Goal: Task Accomplishment & Management: Manage account settings

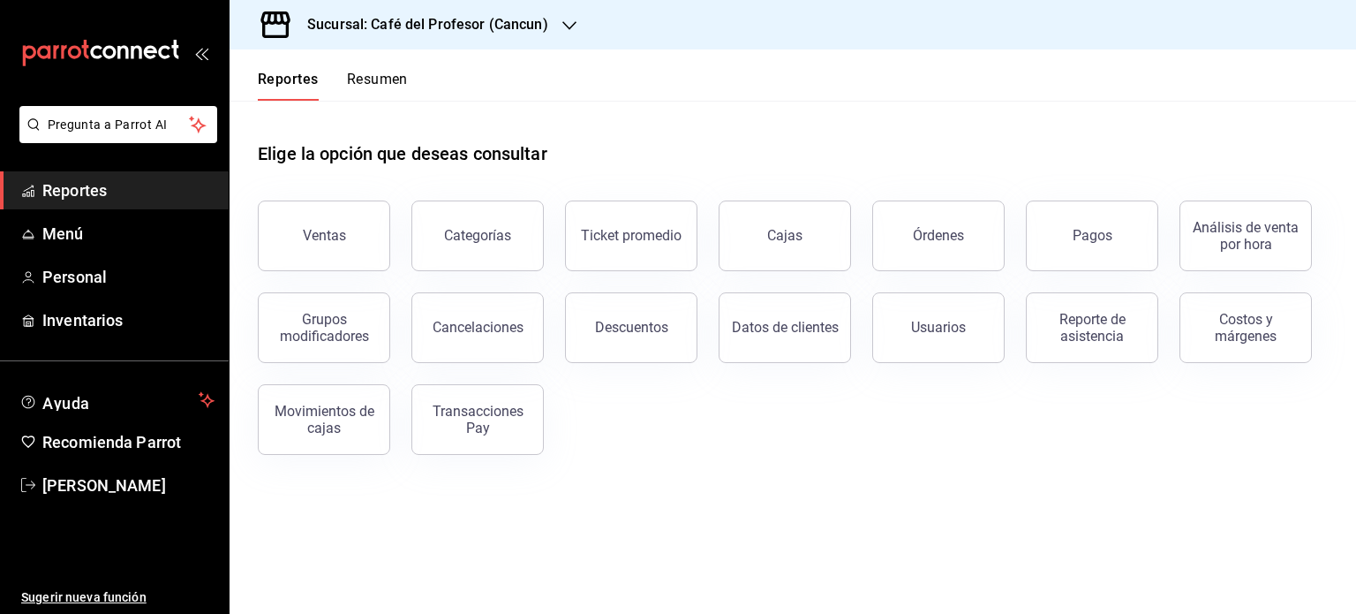
click at [385, 76] on button "Resumen" at bounding box center [377, 86] width 61 height 30
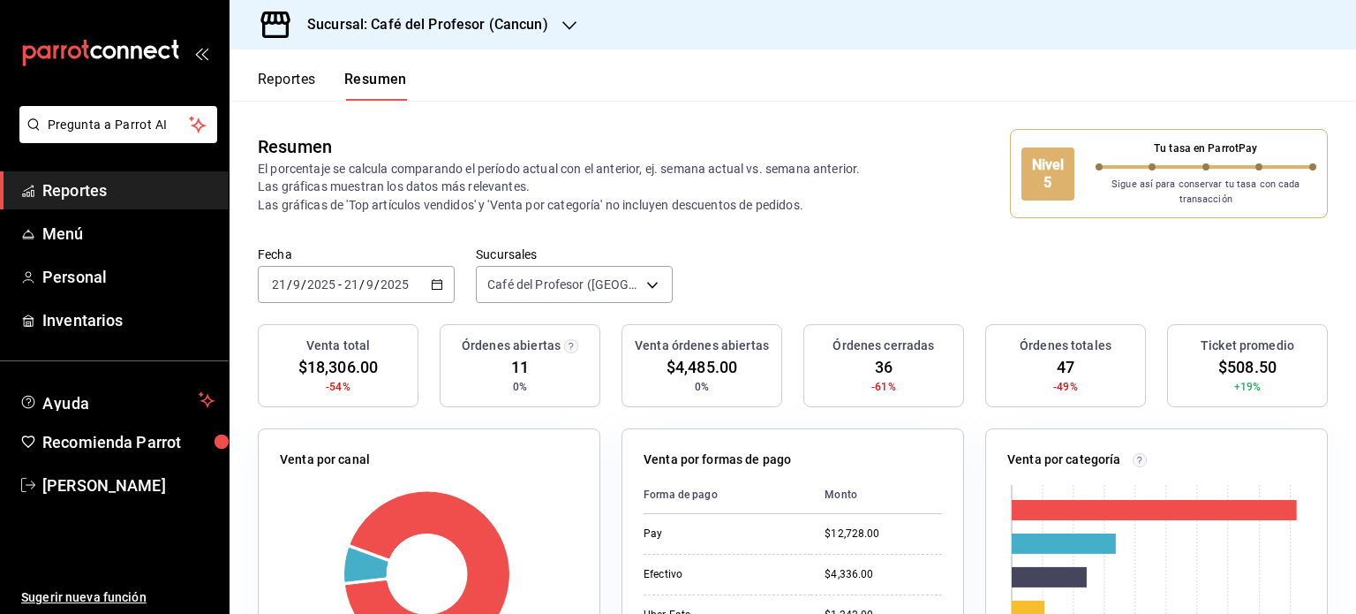
click at [570, 34] on div at bounding box center [569, 25] width 14 height 19
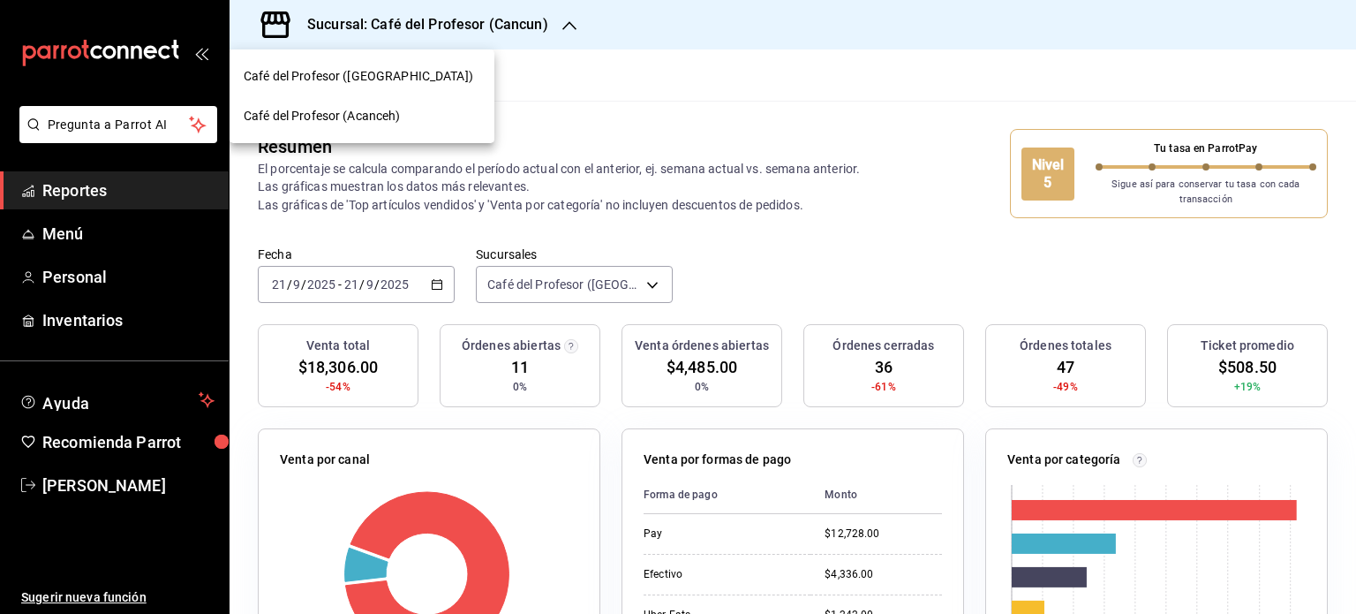
click at [441, 124] on div "Café del Profesor (Acanceh)" at bounding box center [362, 116] width 237 height 19
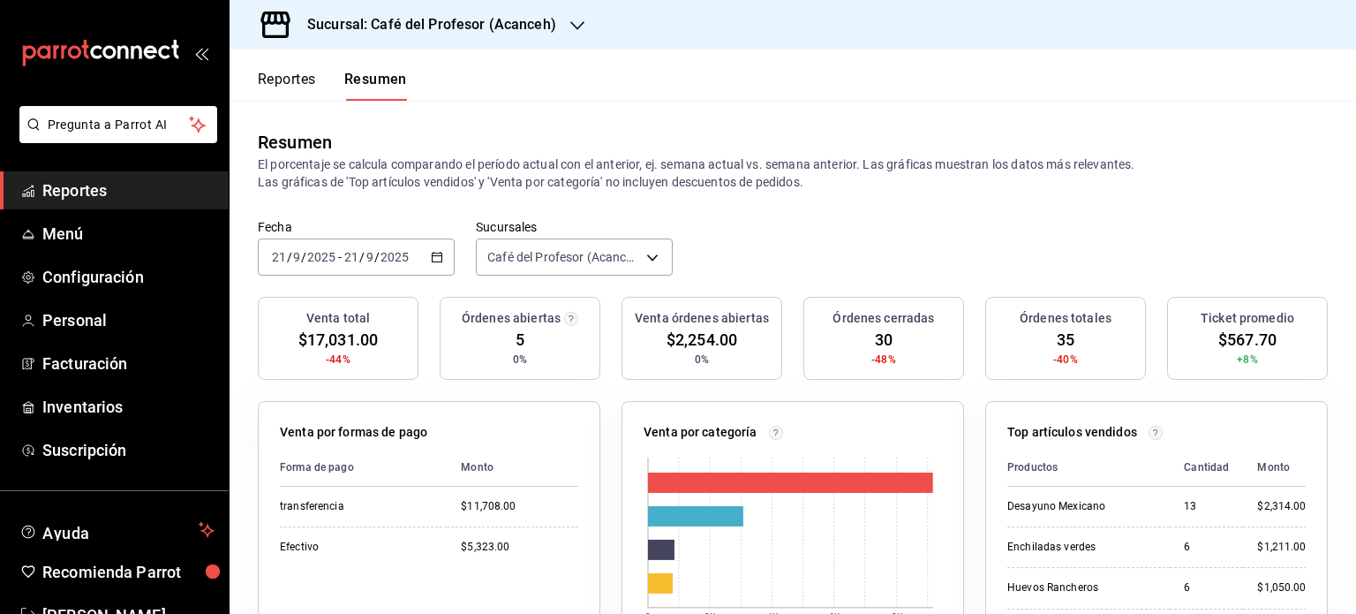
click at [571, 28] on icon "button" at bounding box center [577, 26] width 14 height 14
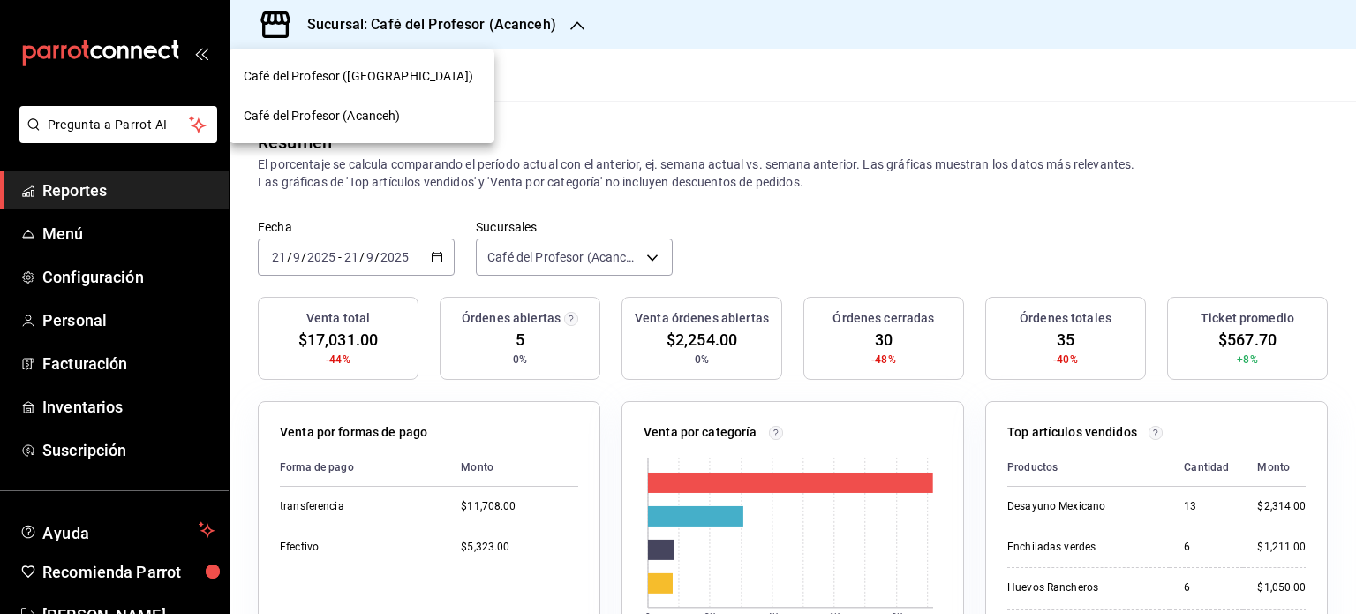
click at [415, 81] on div "Café del Profesor (Cancun)" at bounding box center [362, 76] width 237 height 19
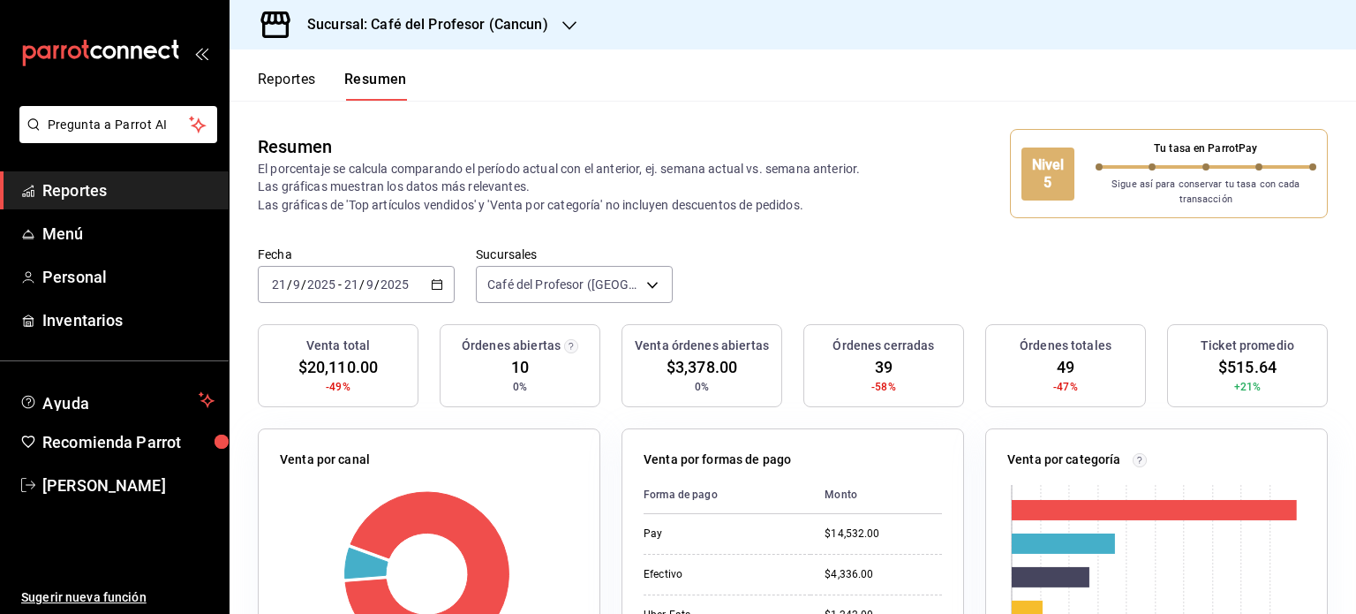
click at [568, 28] on icon "button" at bounding box center [569, 26] width 14 height 14
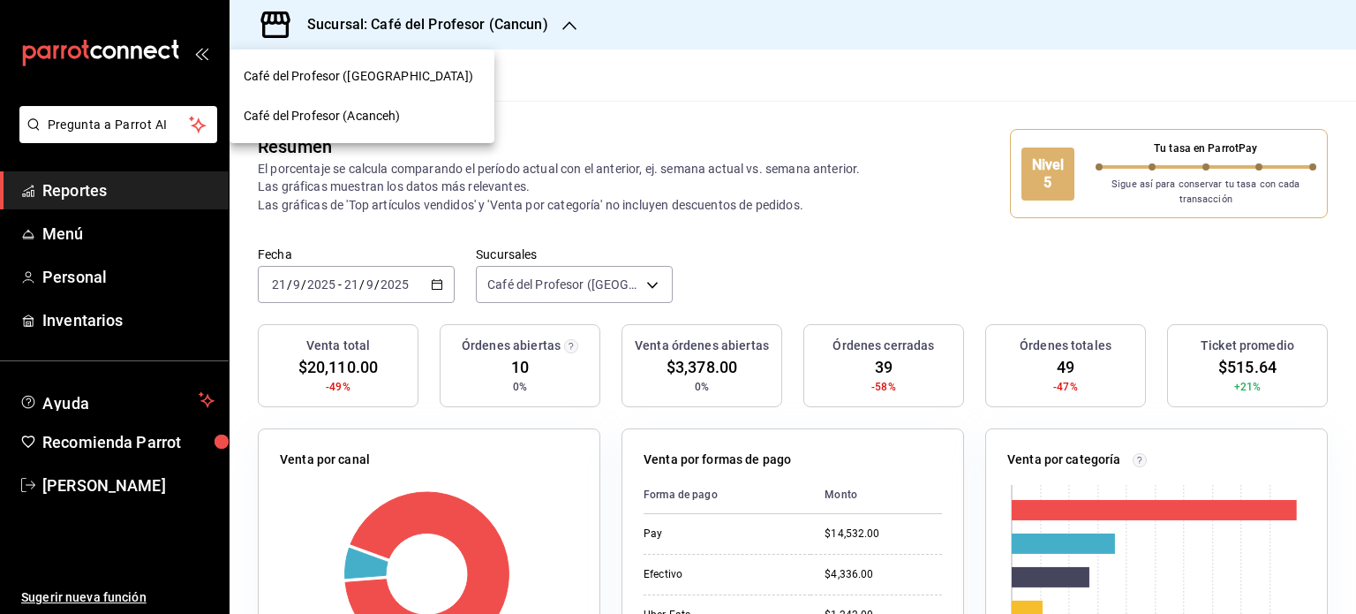
click at [400, 112] on span "Café del Profesor (Acanceh)" at bounding box center [322, 116] width 157 height 19
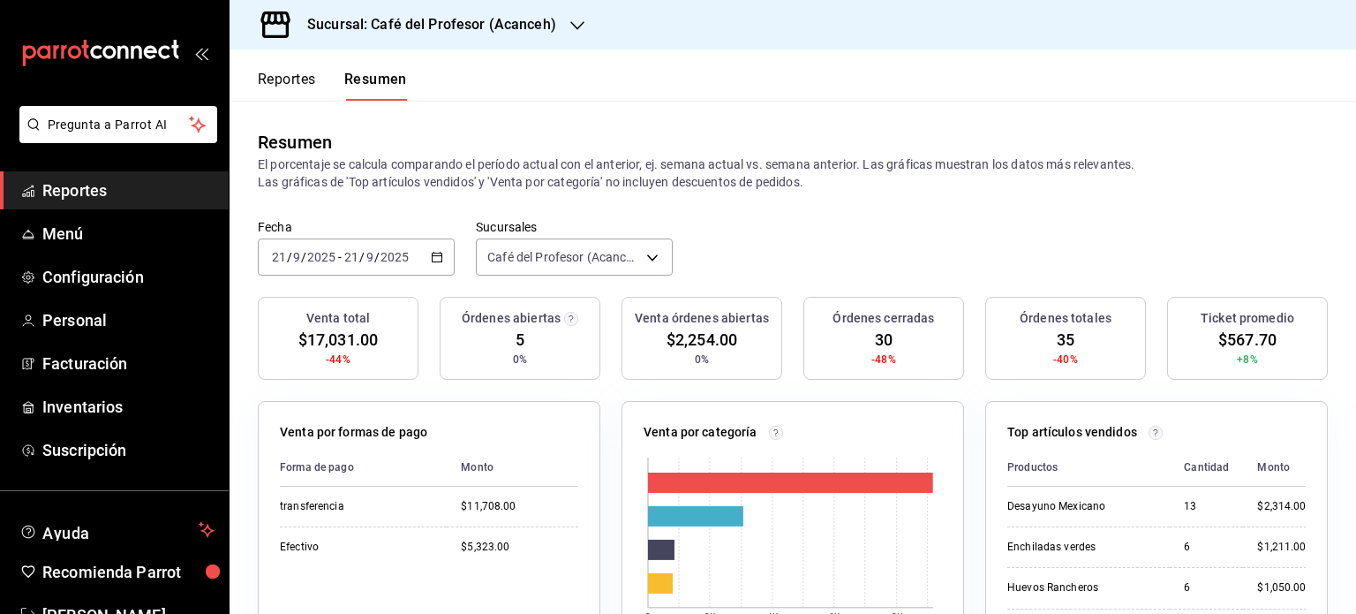
click at [580, 26] on icon "button" at bounding box center [577, 26] width 14 height 14
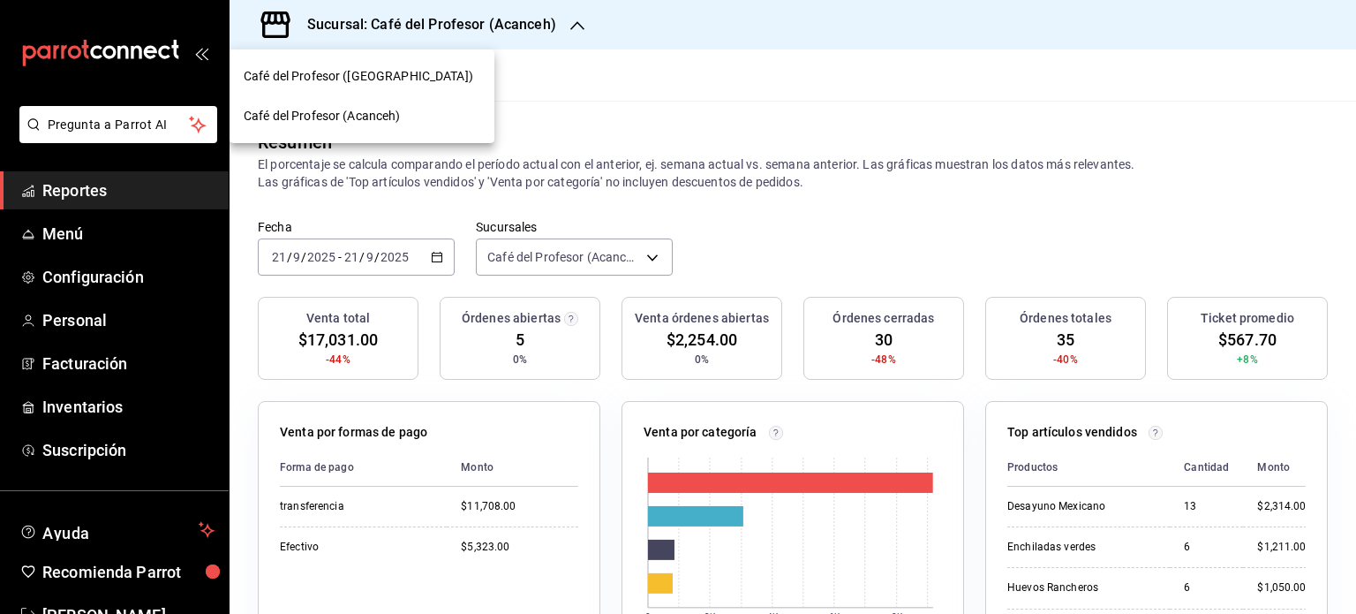
click at [424, 83] on div "Café del Profesor ([GEOGRAPHIC_DATA])" at bounding box center [362, 76] width 237 height 19
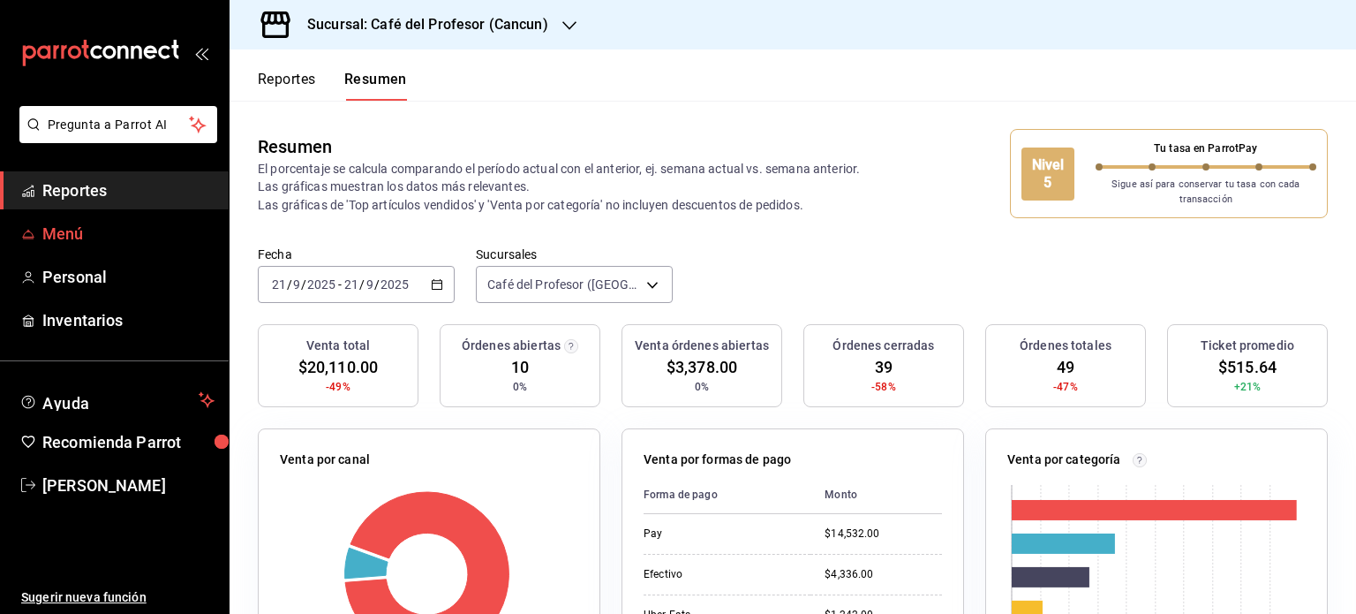
click at [97, 232] on span "Menú" at bounding box center [128, 234] width 172 height 24
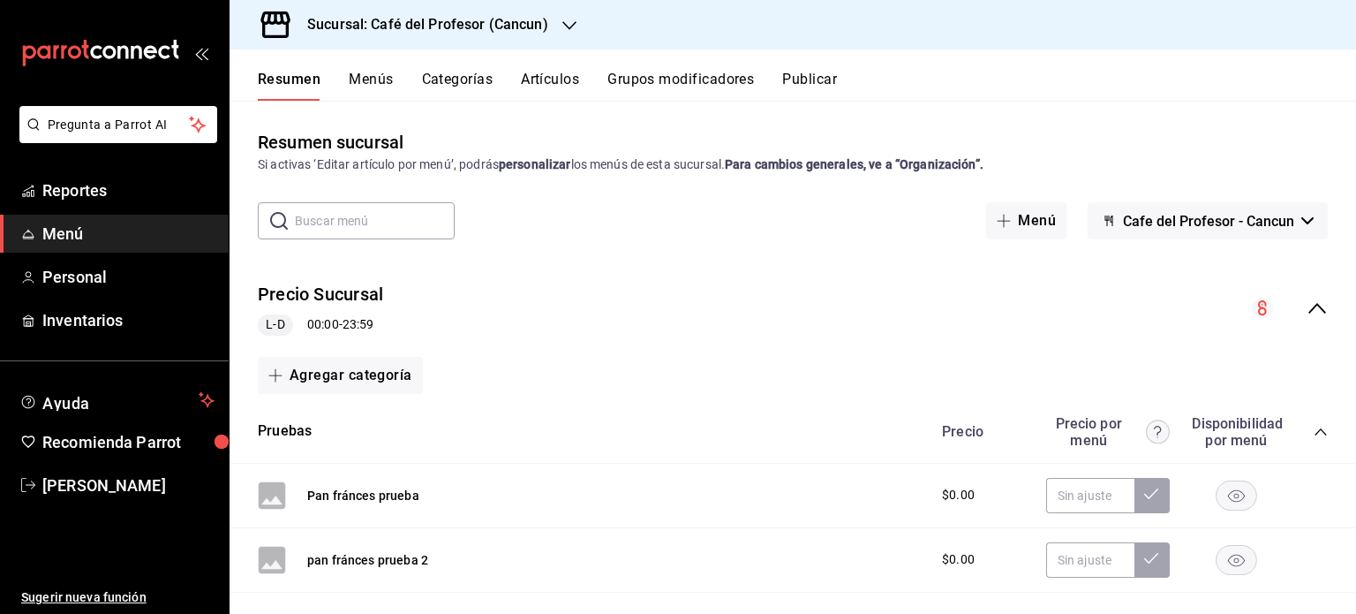
click at [563, 74] on button "Artículos" at bounding box center [550, 86] width 58 height 30
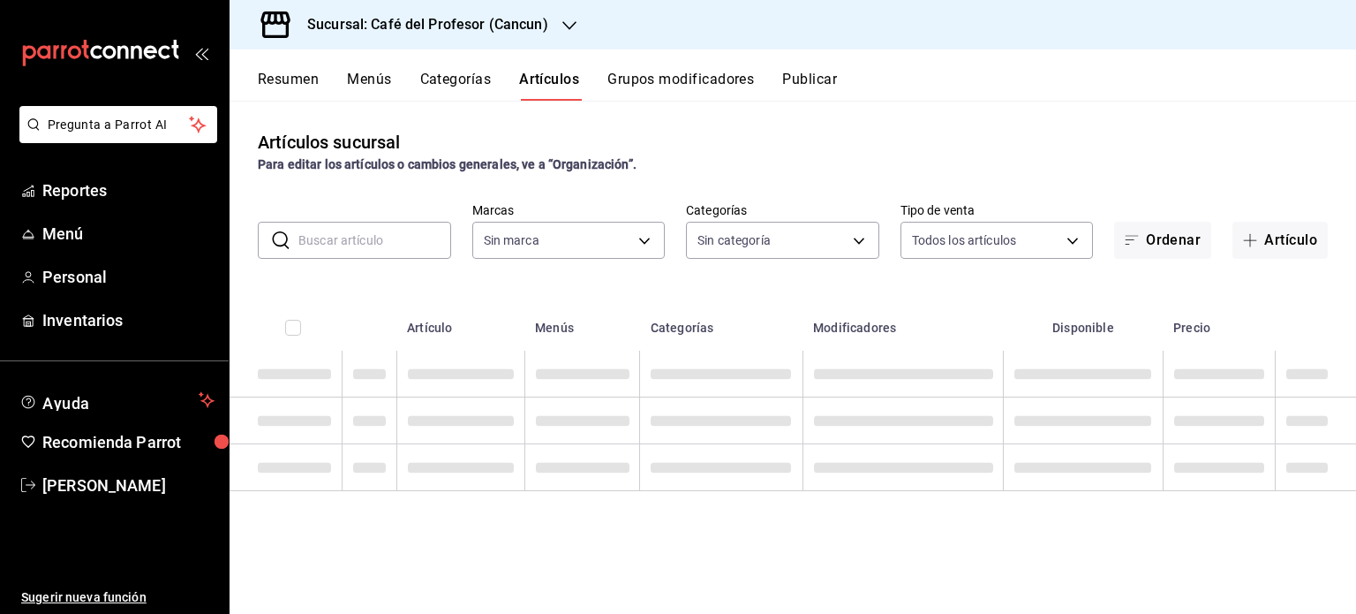
type input "c124c12d-dc0e-4a3d-911f-5b13390841f9"
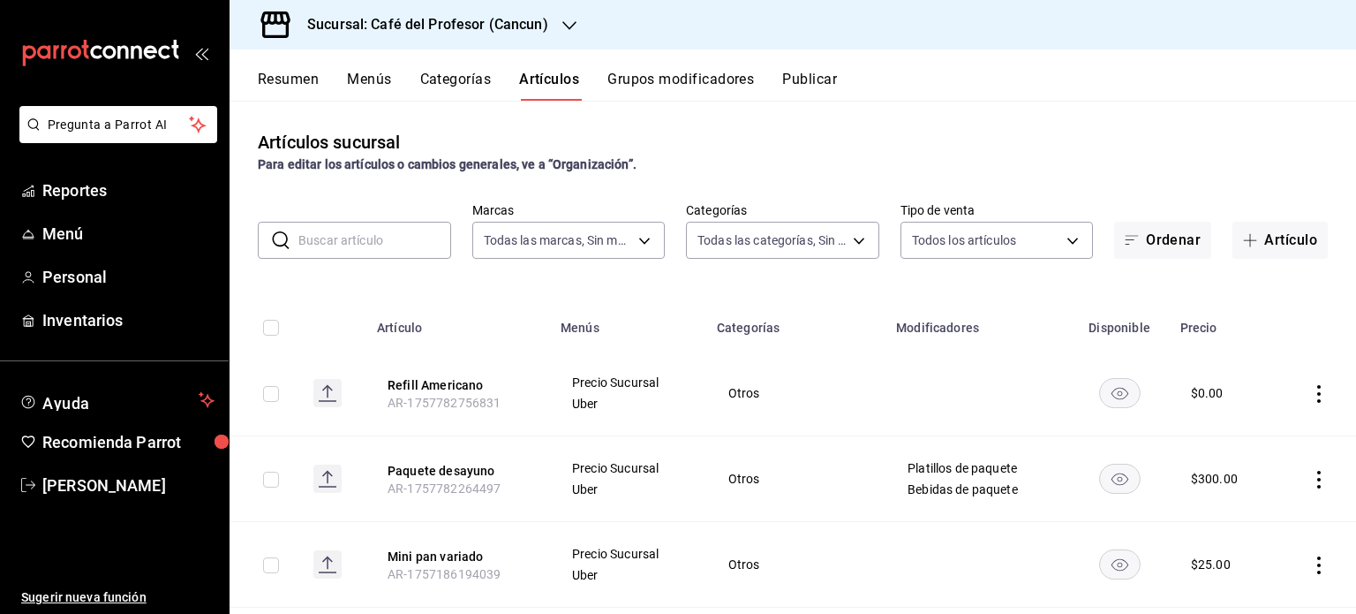
type input "6914d4d7-e8a1-419b-ae6f-75b77527da8c,ea0836e2-bfd0-459c-897e-73978e21b2e2,45dd8…"
click at [378, 233] on input "text" at bounding box center [374, 240] width 153 height 35
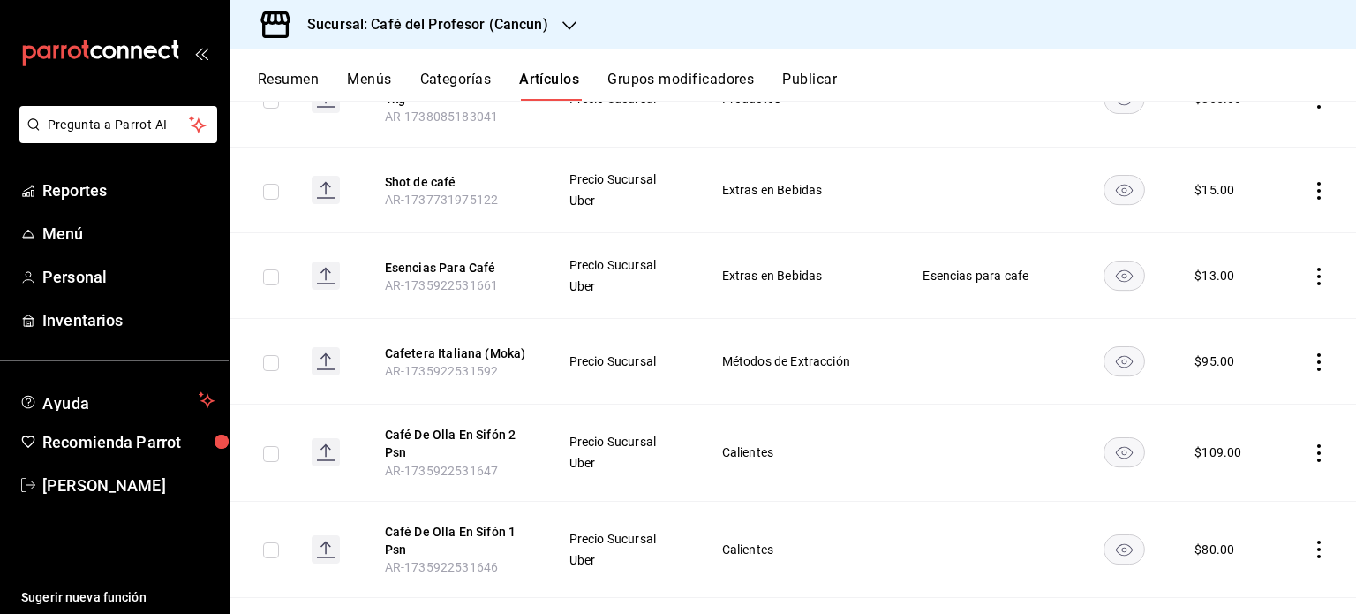
scroll to position [1201, 0]
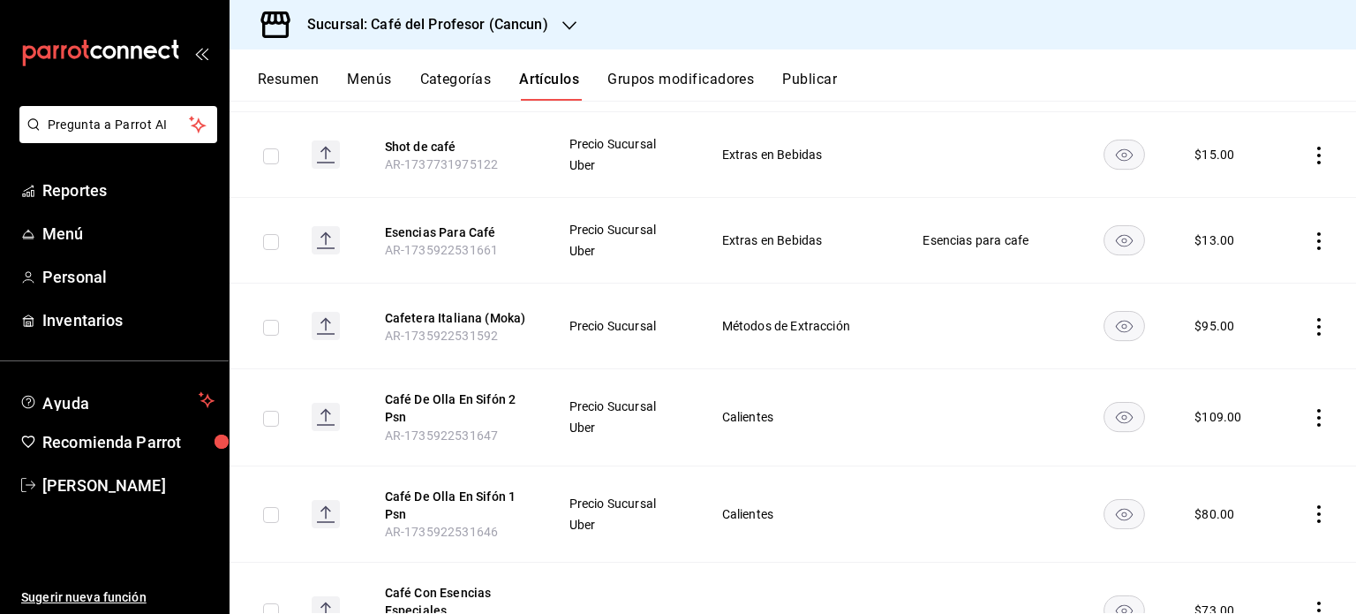
type input "caf"
click at [1310, 418] on icon "actions" at bounding box center [1319, 418] width 18 height 18
click at [1261, 459] on span "Editar" at bounding box center [1253, 457] width 46 height 19
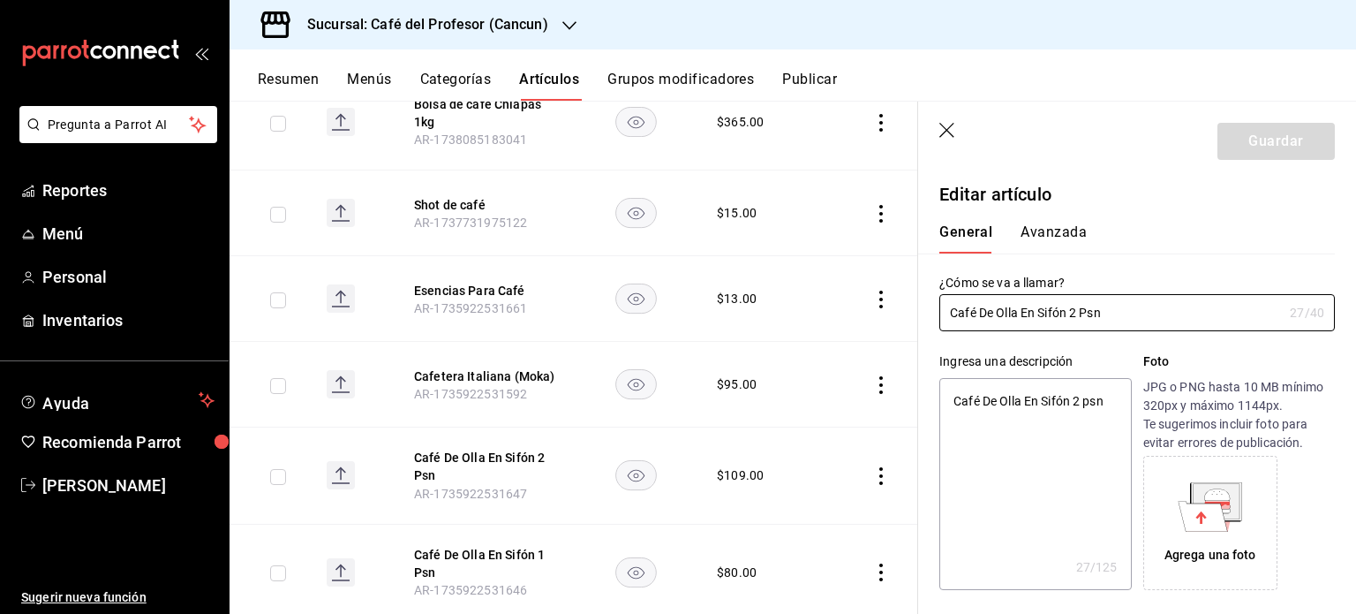
type textarea "x"
type input "$109.00"
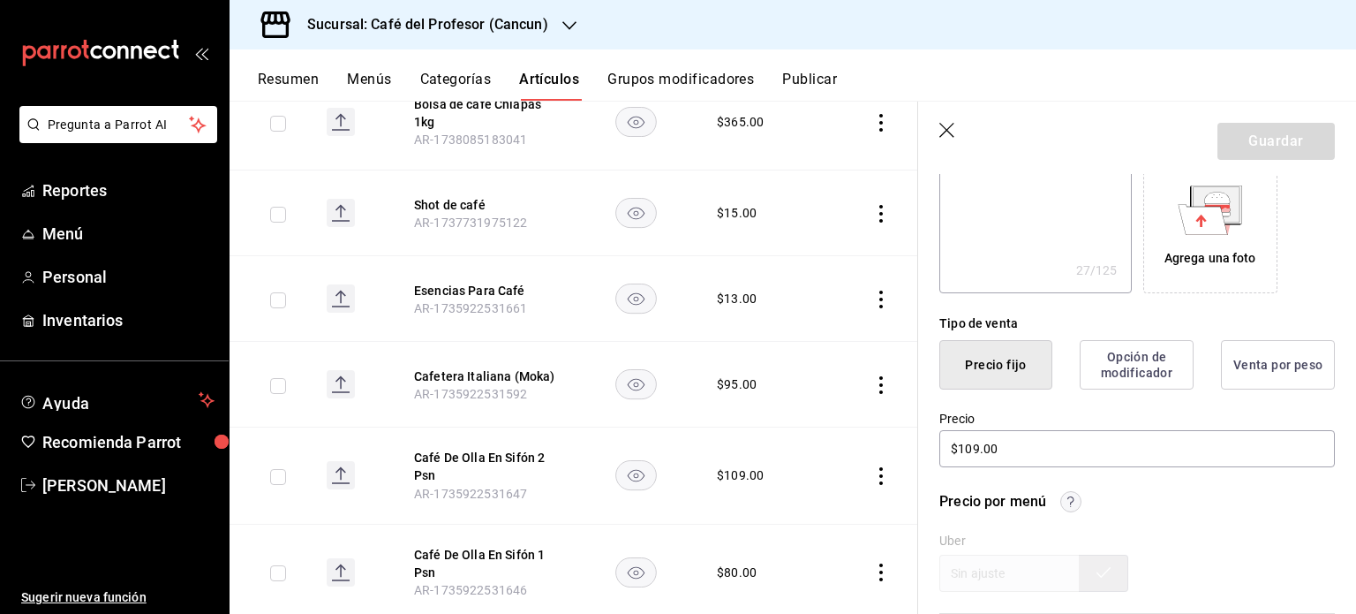
scroll to position [311, 0]
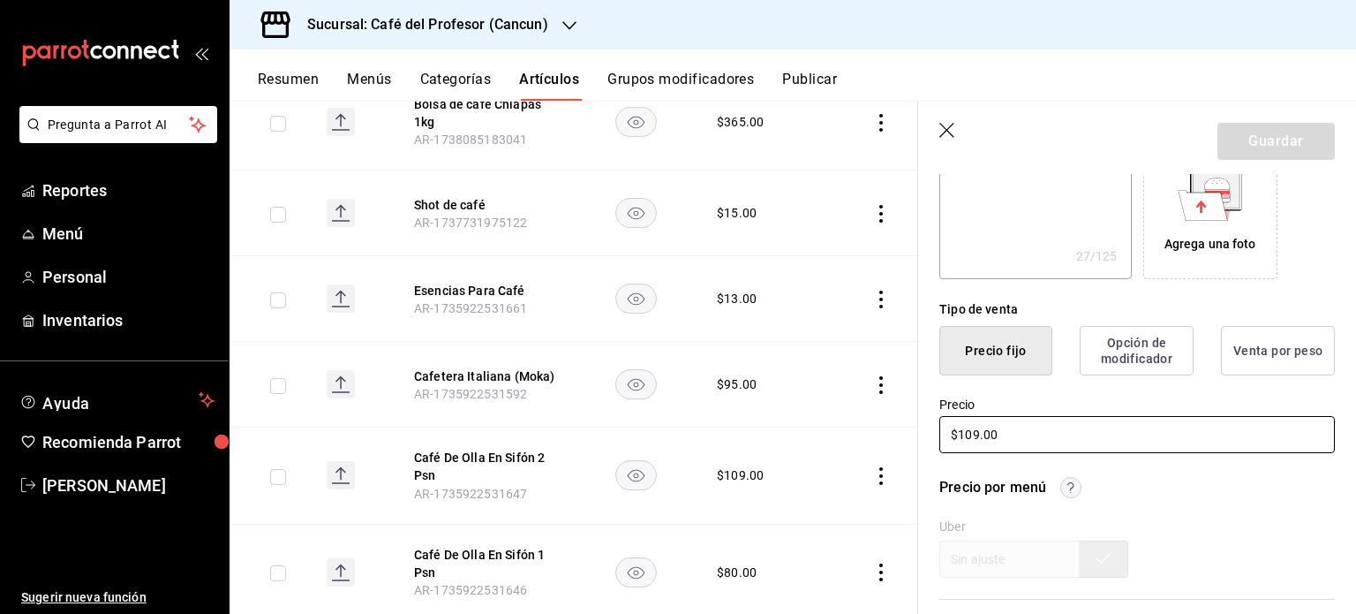
click at [978, 431] on input "$109.00" at bounding box center [1137, 434] width 396 height 37
type textarea "x"
type input "$10.00"
type textarea "x"
type input "$1.00"
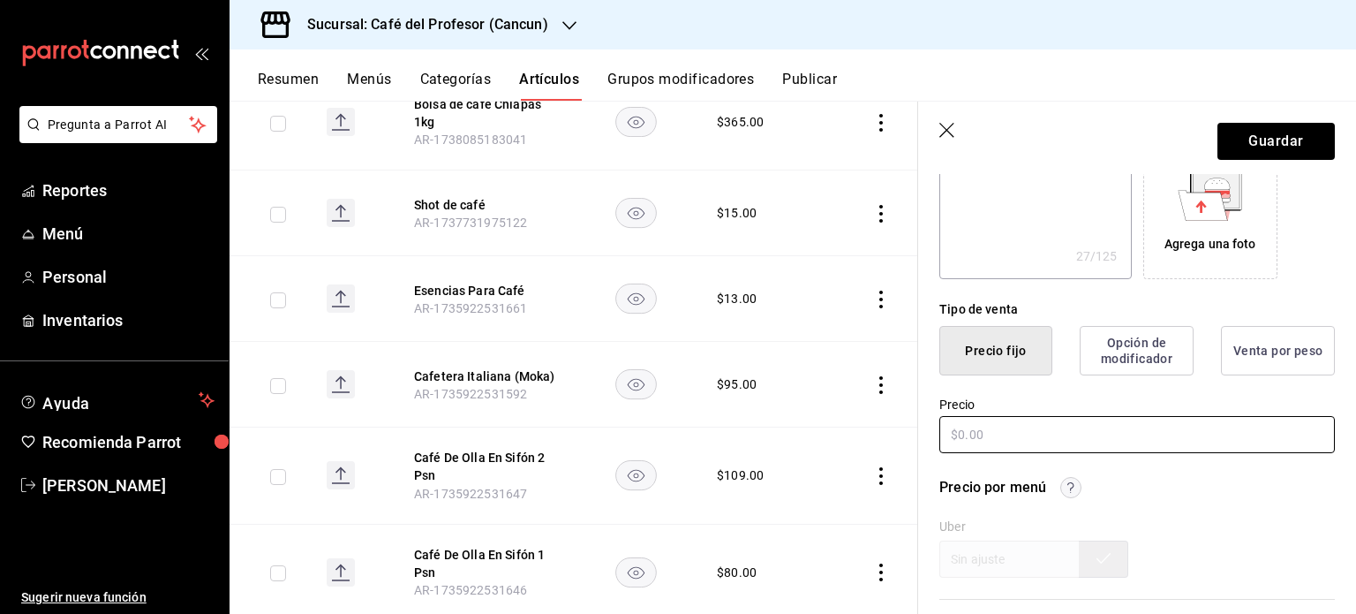
type textarea "x"
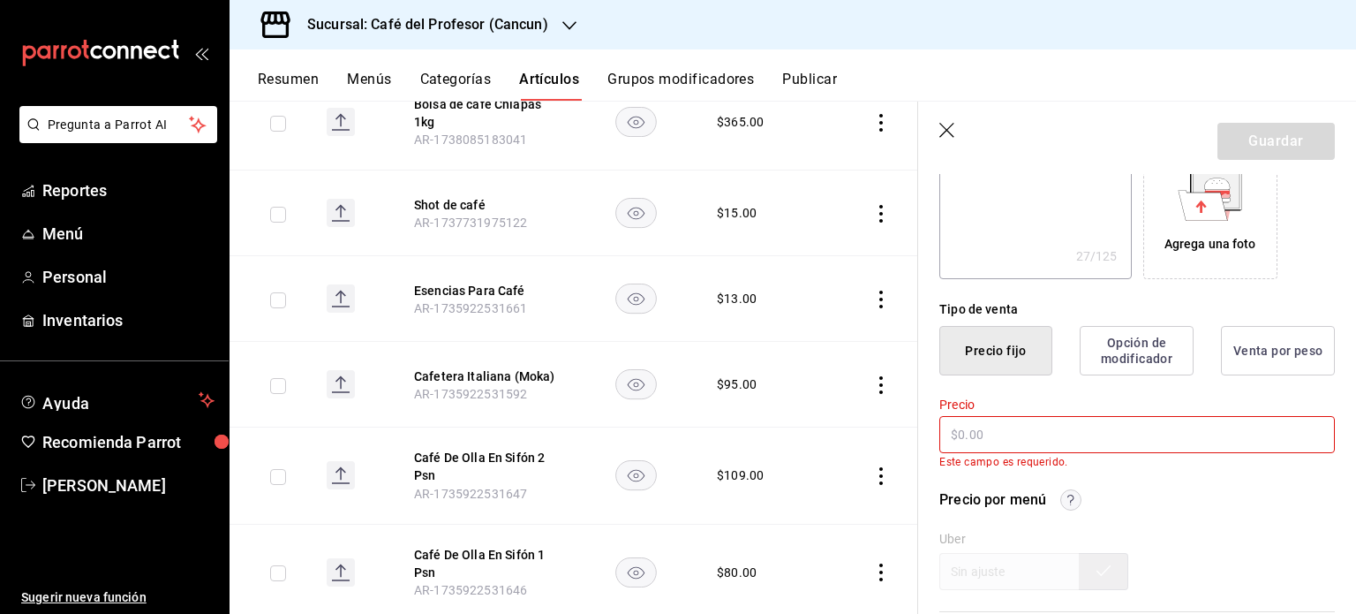
type input "$9.00"
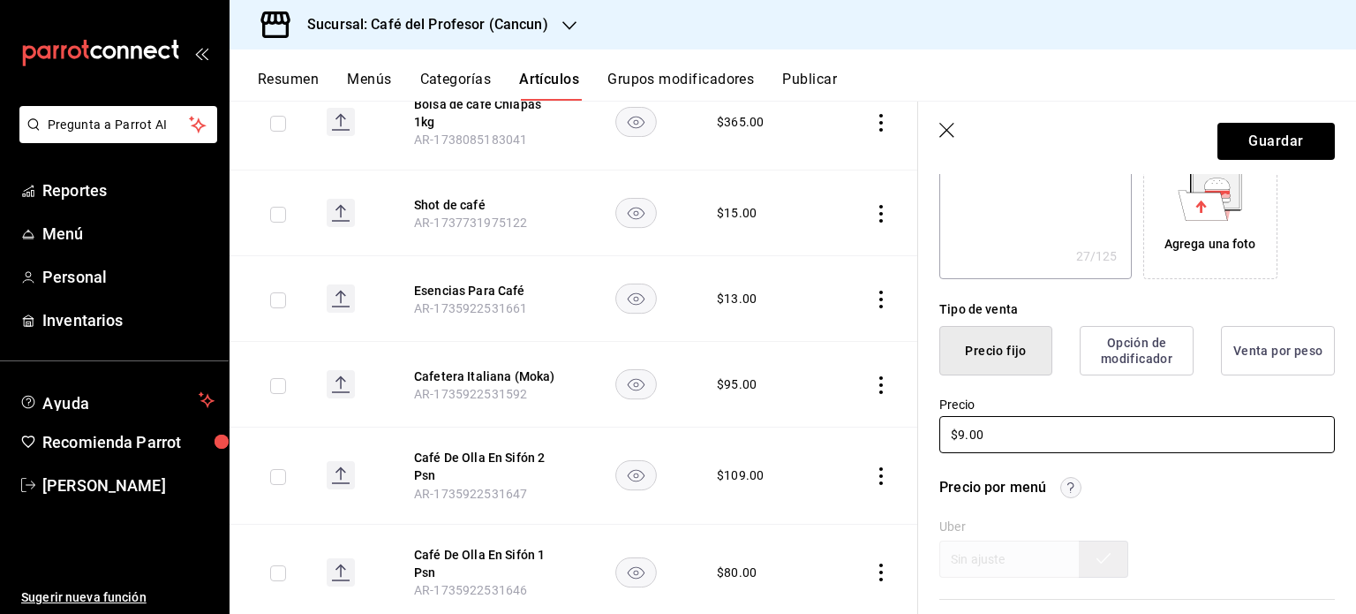
type textarea "x"
type input "$99.00"
click at [1256, 132] on button "Guardar" at bounding box center [1276, 141] width 117 height 37
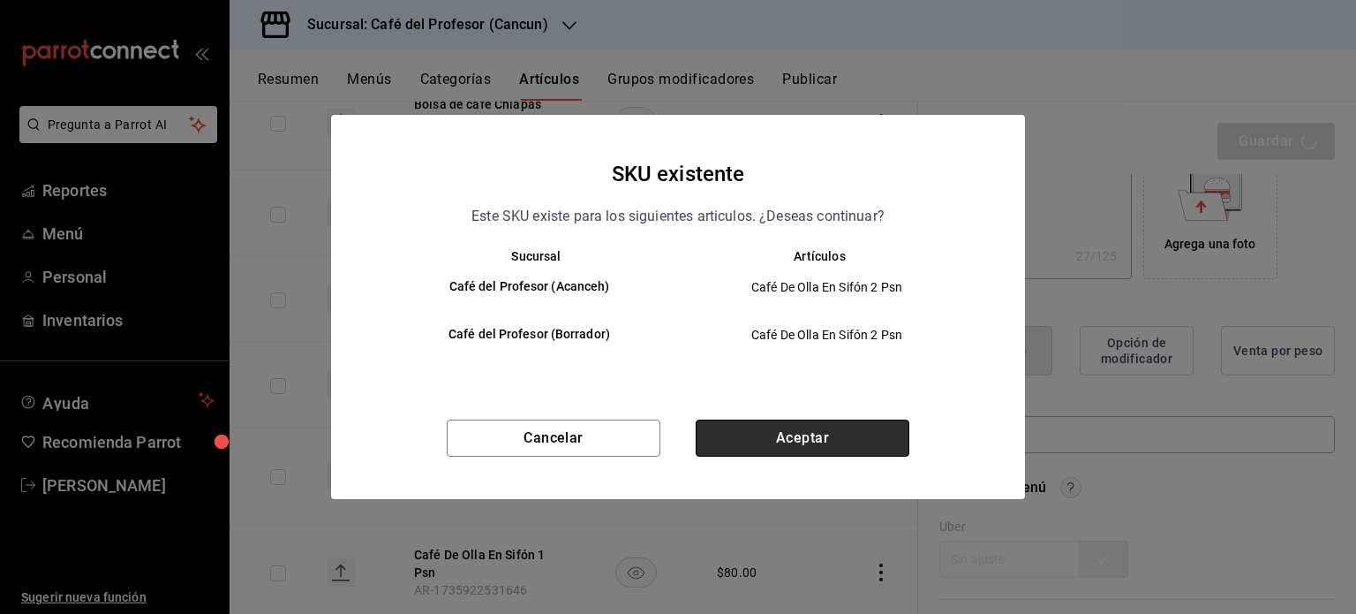
click at [837, 427] on button "Aceptar" at bounding box center [803, 437] width 214 height 37
type textarea "x"
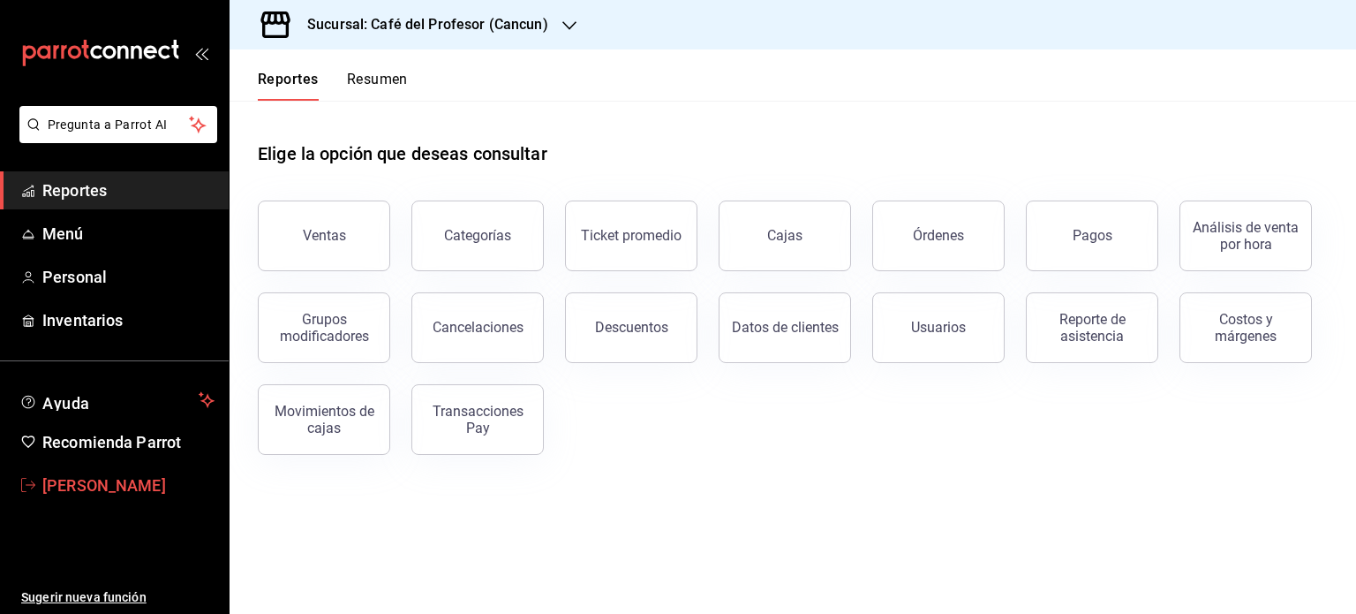
click at [147, 487] on span "Mireya Gonzalez" at bounding box center [128, 485] width 172 height 24
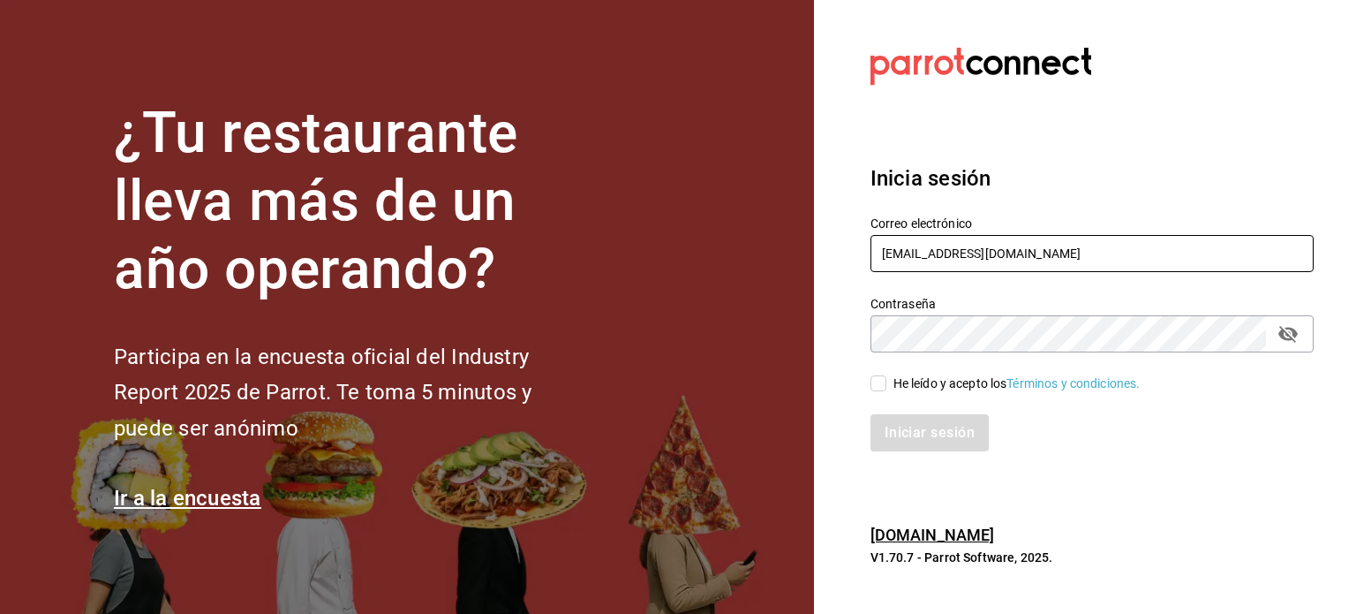
click at [1141, 260] on input "operacioncocina@cafedelprofesor.mx" at bounding box center [1092, 253] width 443 height 37
type input "makys202@gmail.com"
click at [879, 388] on input "He leído y acepto los Términos y condiciones." at bounding box center [879, 383] width 16 height 16
checkbox input "true"
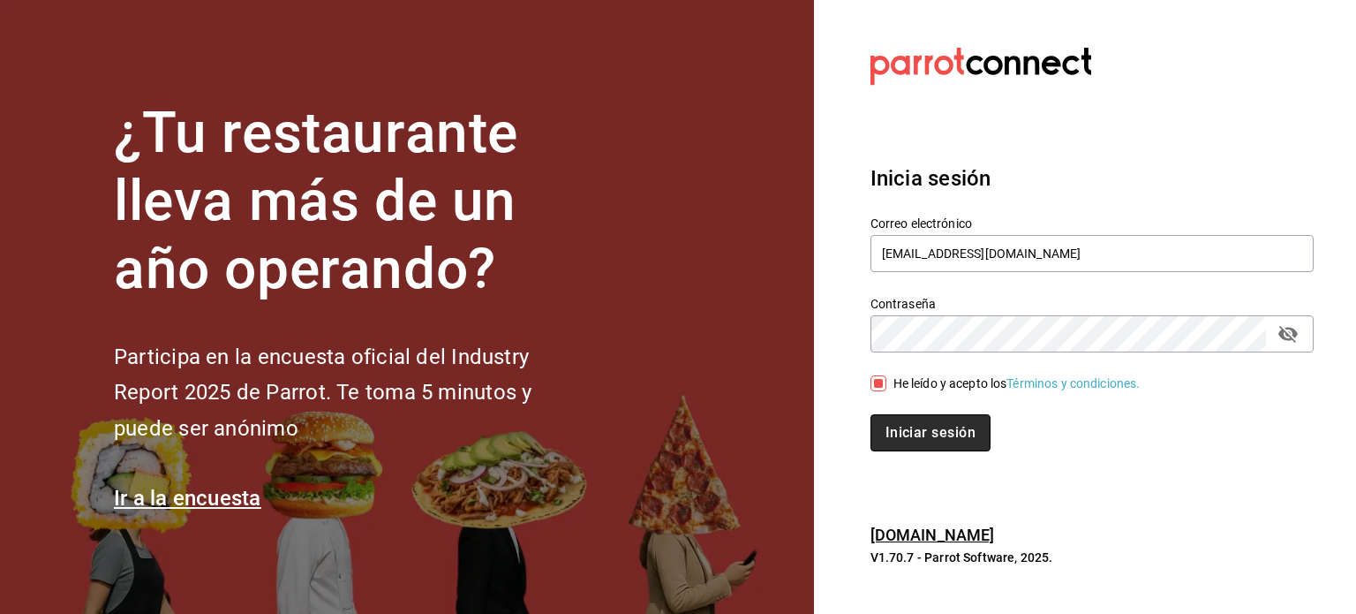
click at [911, 441] on button "Iniciar sesión" at bounding box center [931, 432] width 120 height 37
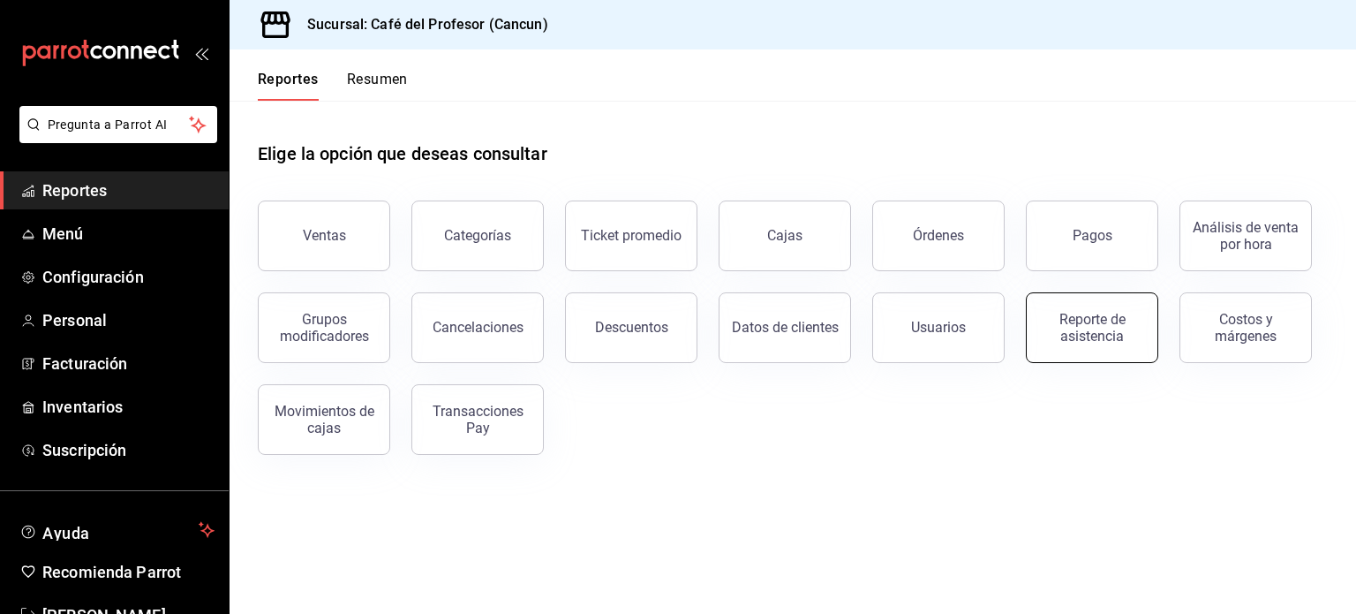
click at [1092, 341] on div "Reporte de asistencia" at bounding box center [1091, 328] width 109 height 34
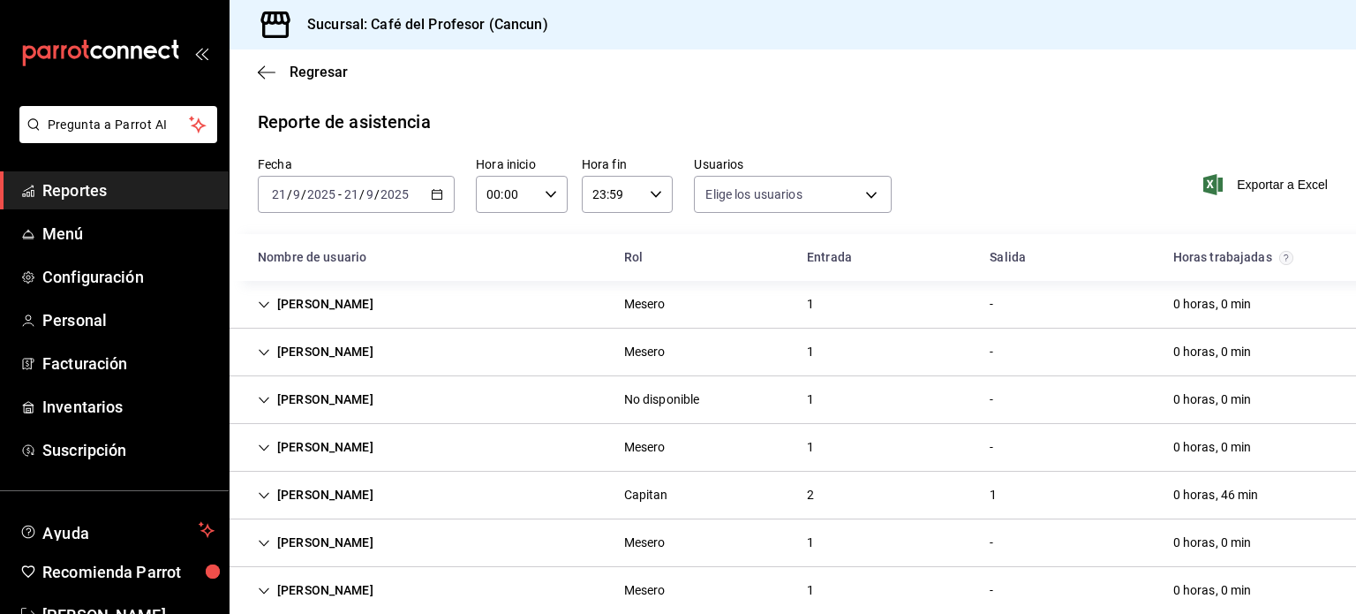
type input "20fffff5-e4cd-4835-a79c-7c5f05db6b0c,8d5276e6-d829-4b1c-b944-a44e79b40fb3,1955d…"
click at [317, 300] on div "[PERSON_NAME]" at bounding box center [316, 304] width 144 height 33
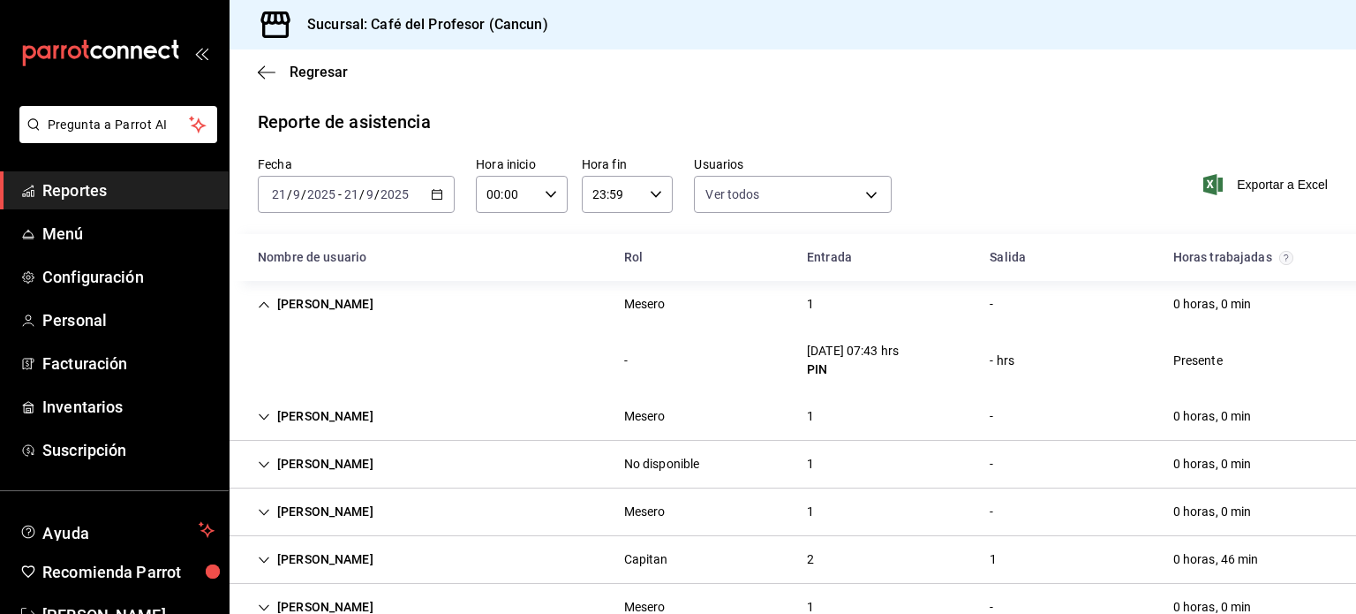
click at [297, 409] on div "[PERSON_NAME]" at bounding box center [316, 416] width 144 height 33
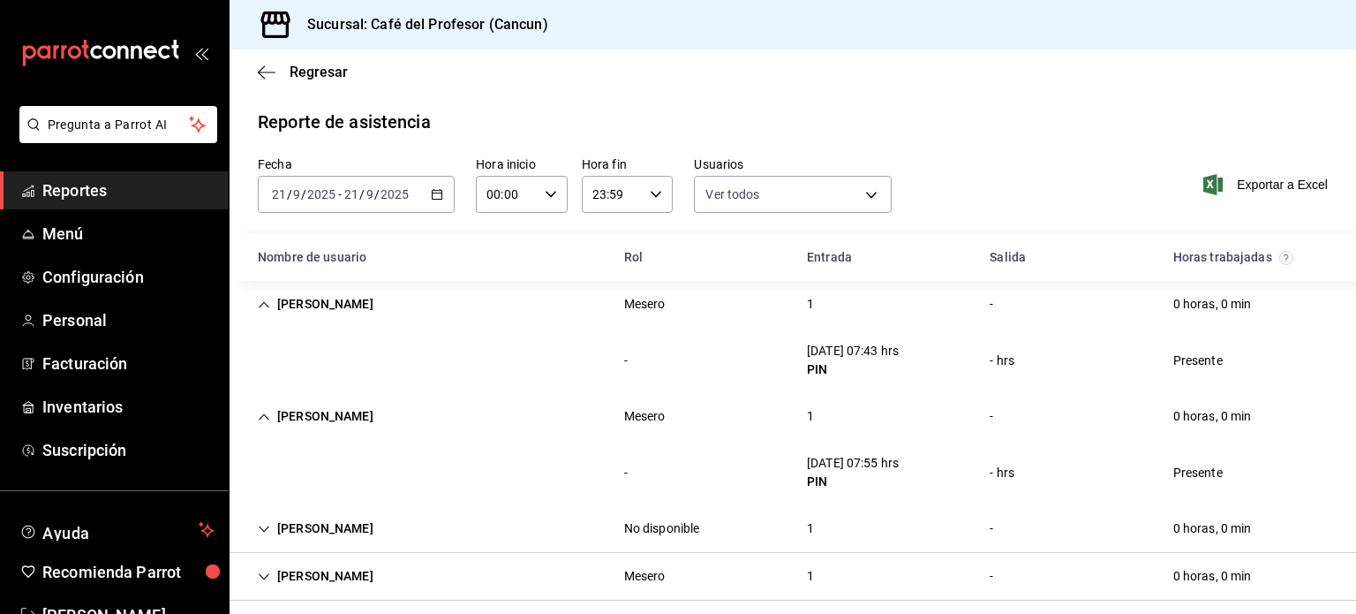
click at [300, 529] on div "[PERSON_NAME]" at bounding box center [316, 528] width 144 height 33
click at [1341, 612] on div "- 21/09/25 07:54 hrs PIN - hrs Presente" at bounding box center [793, 584] width 1127 height 65
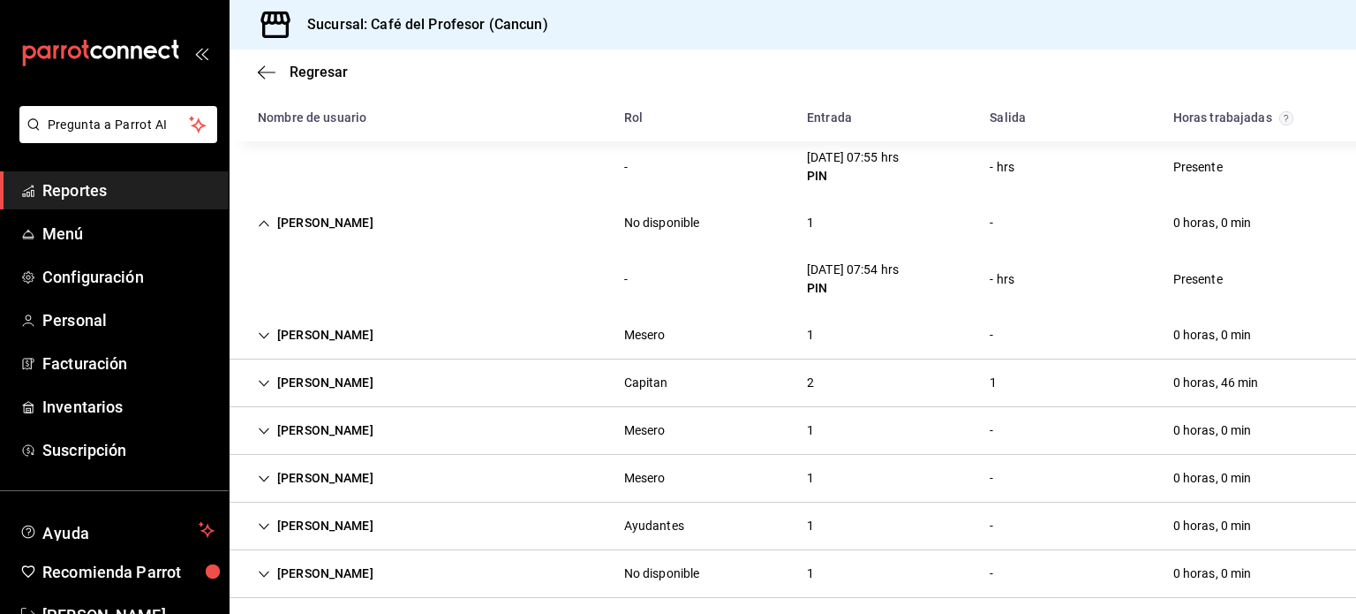
scroll to position [365, 0]
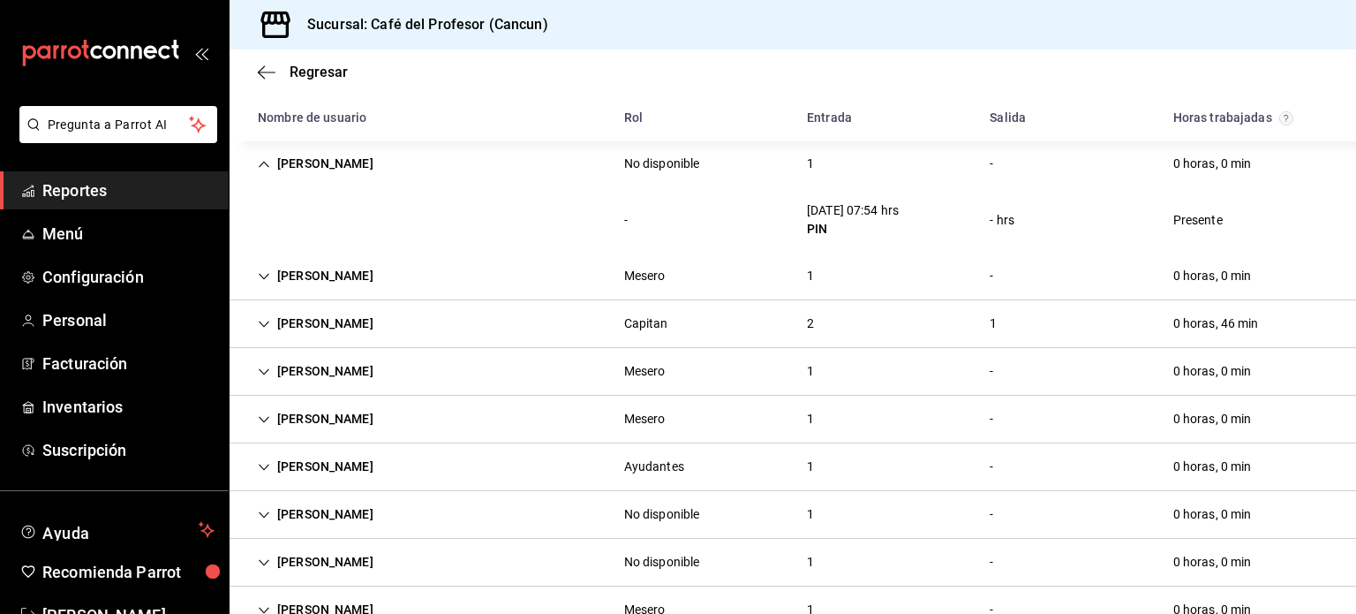
click at [314, 267] on div "[PERSON_NAME]" at bounding box center [316, 276] width 144 height 33
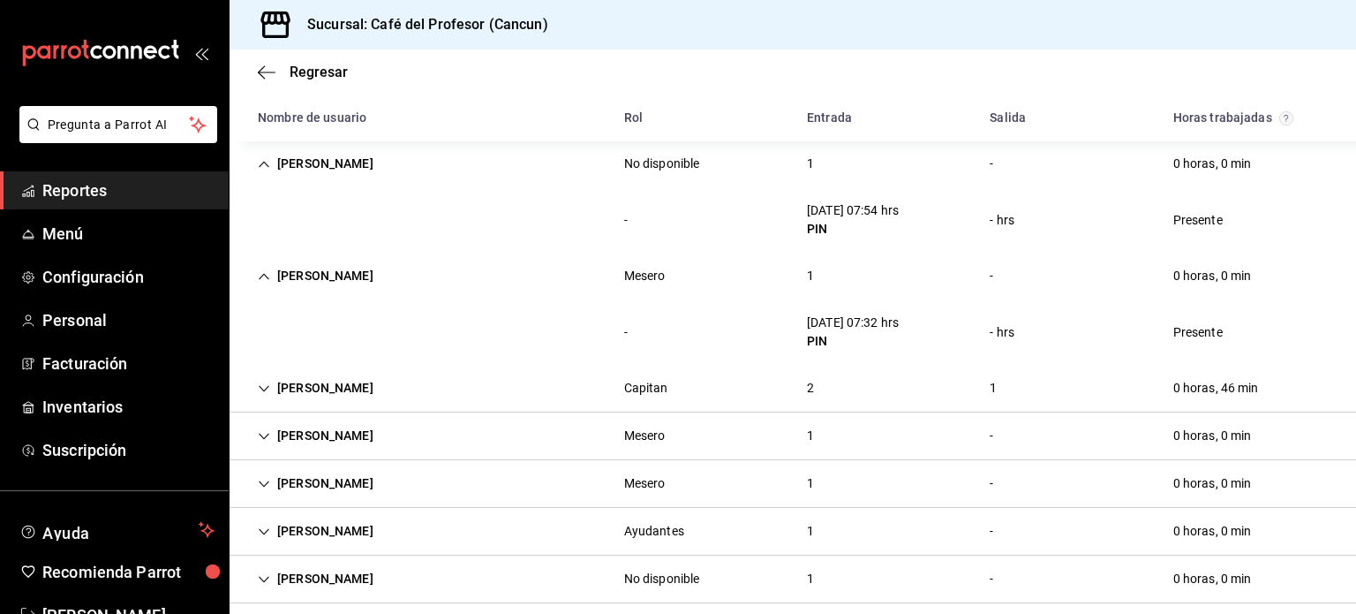
click at [275, 387] on div "[PERSON_NAME]" at bounding box center [316, 388] width 144 height 33
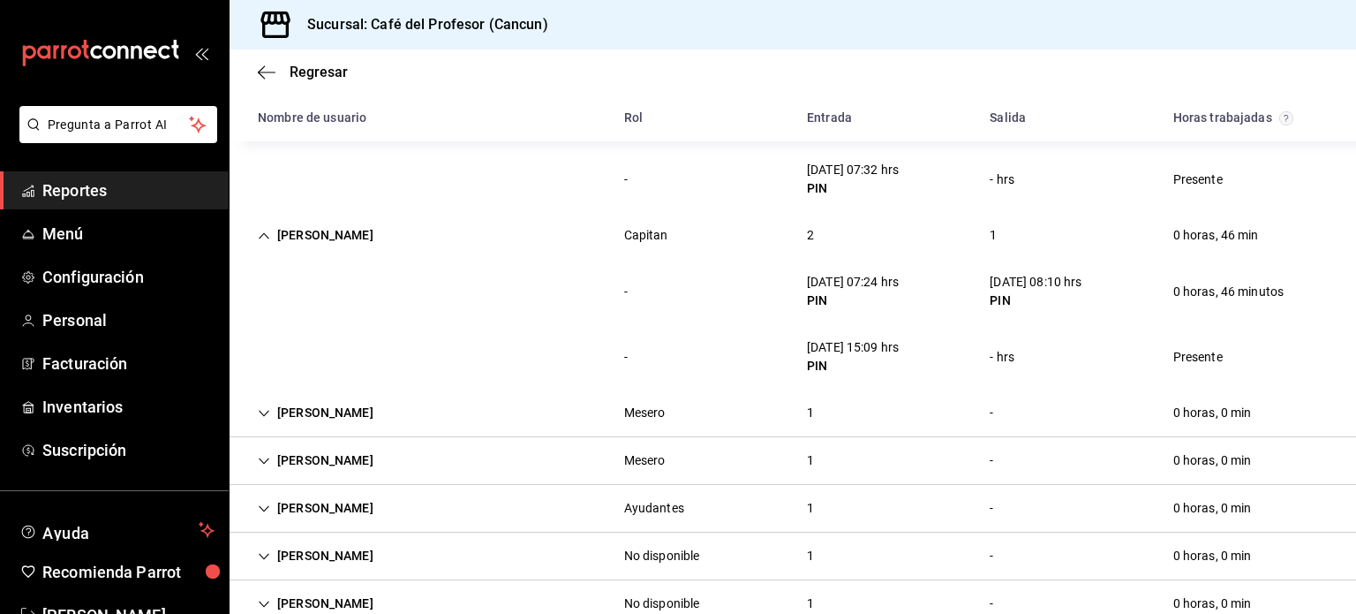
scroll to position [553, 0]
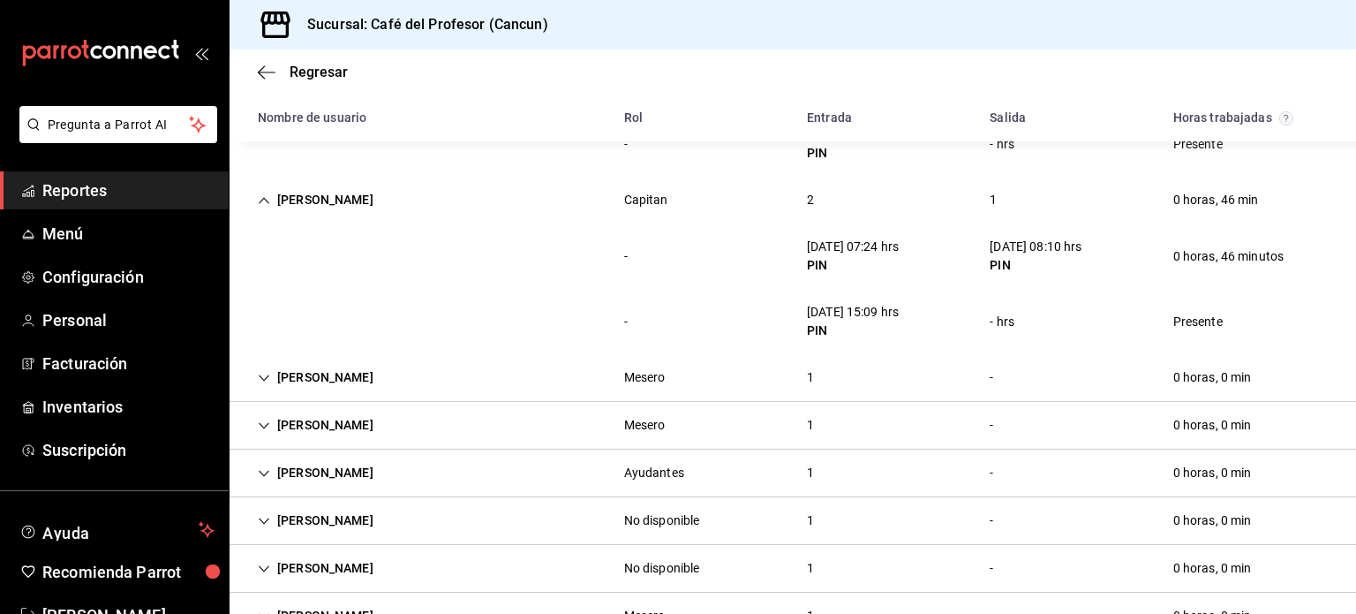
click at [321, 379] on div "[PERSON_NAME]" at bounding box center [316, 377] width 144 height 33
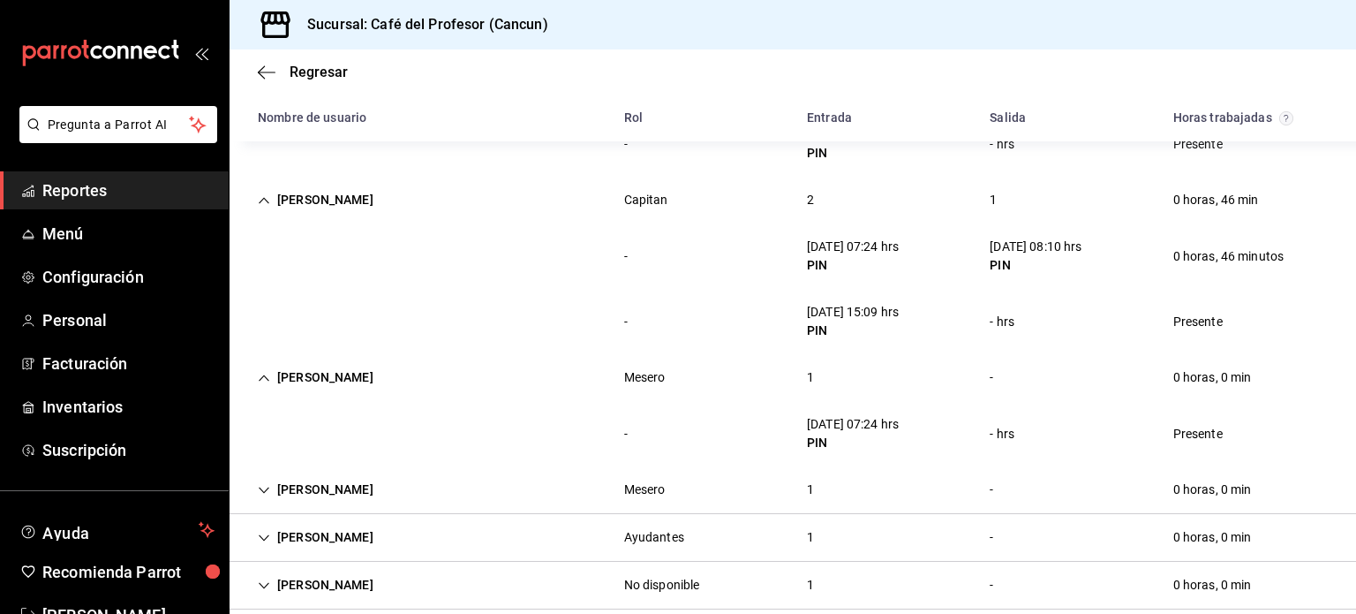
click at [293, 487] on div "[PERSON_NAME]" at bounding box center [316, 489] width 144 height 33
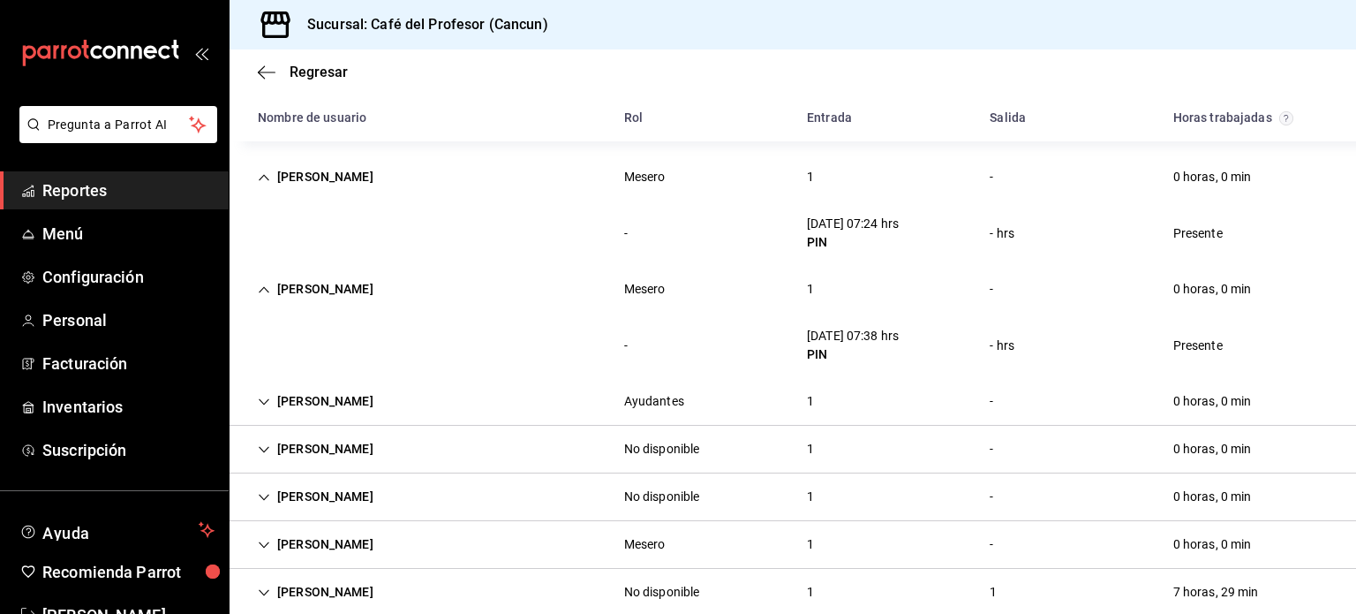
scroll to position [812, 0]
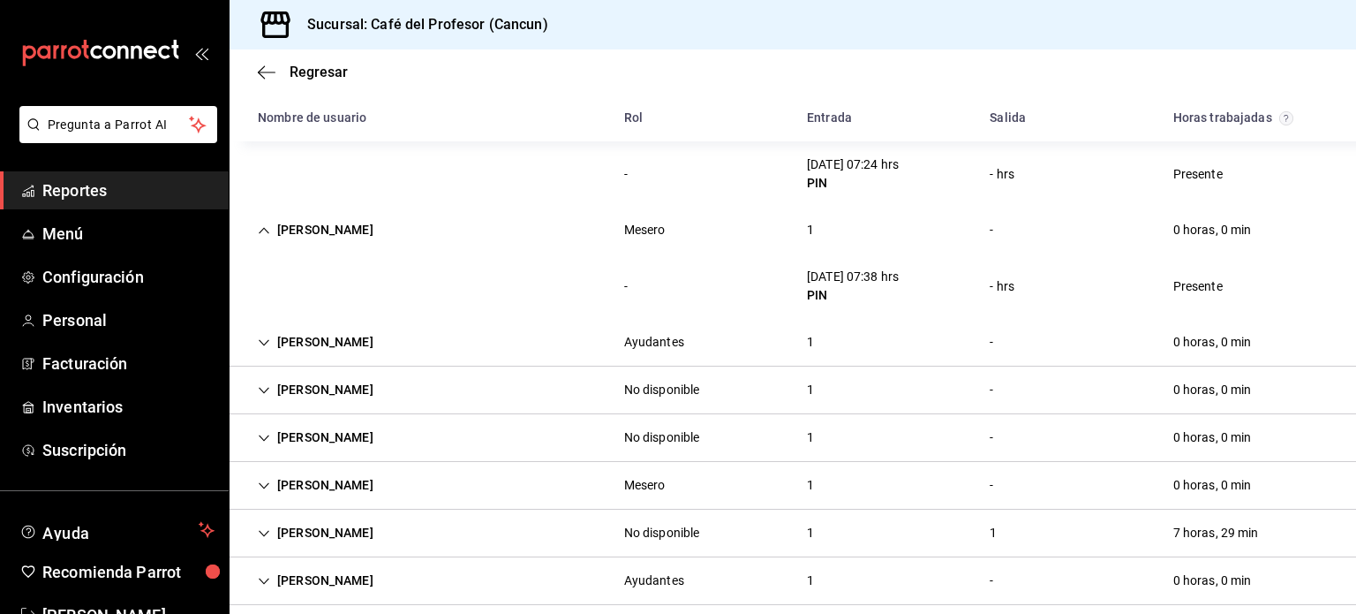
click at [304, 343] on div "[PERSON_NAME]" at bounding box center [316, 342] width 144 height 33
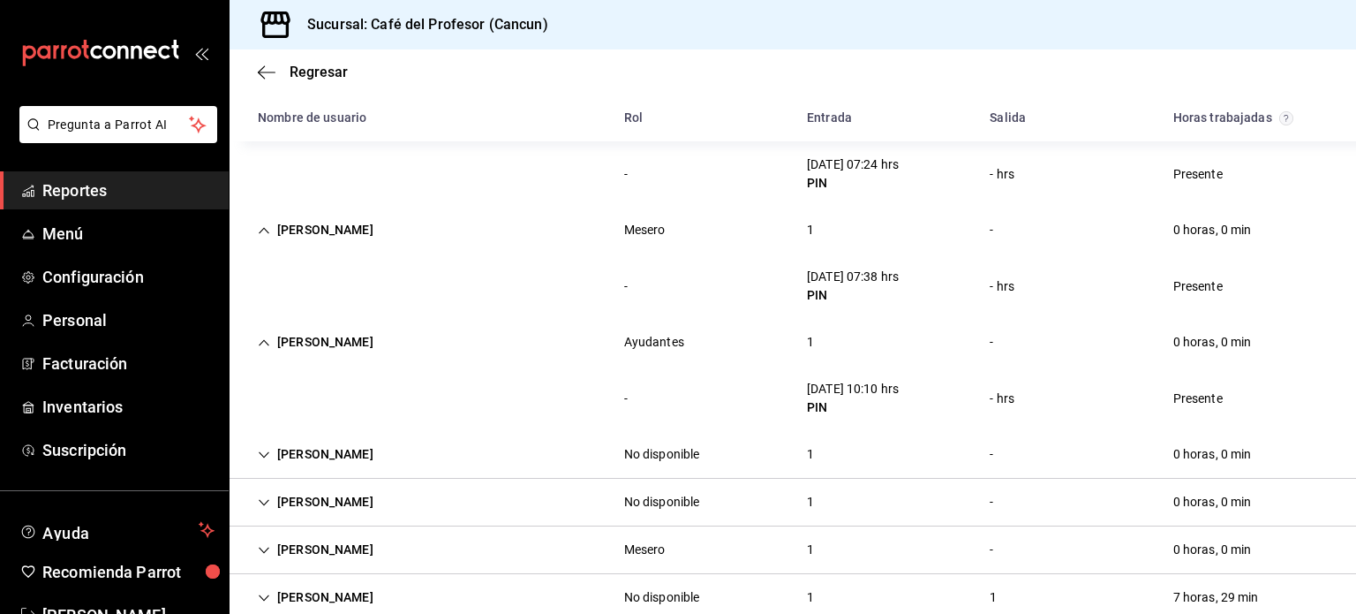
click at [336, 453] on div "[PERSON_NAME]" at bounding box center [316, 454] width 144 height 33
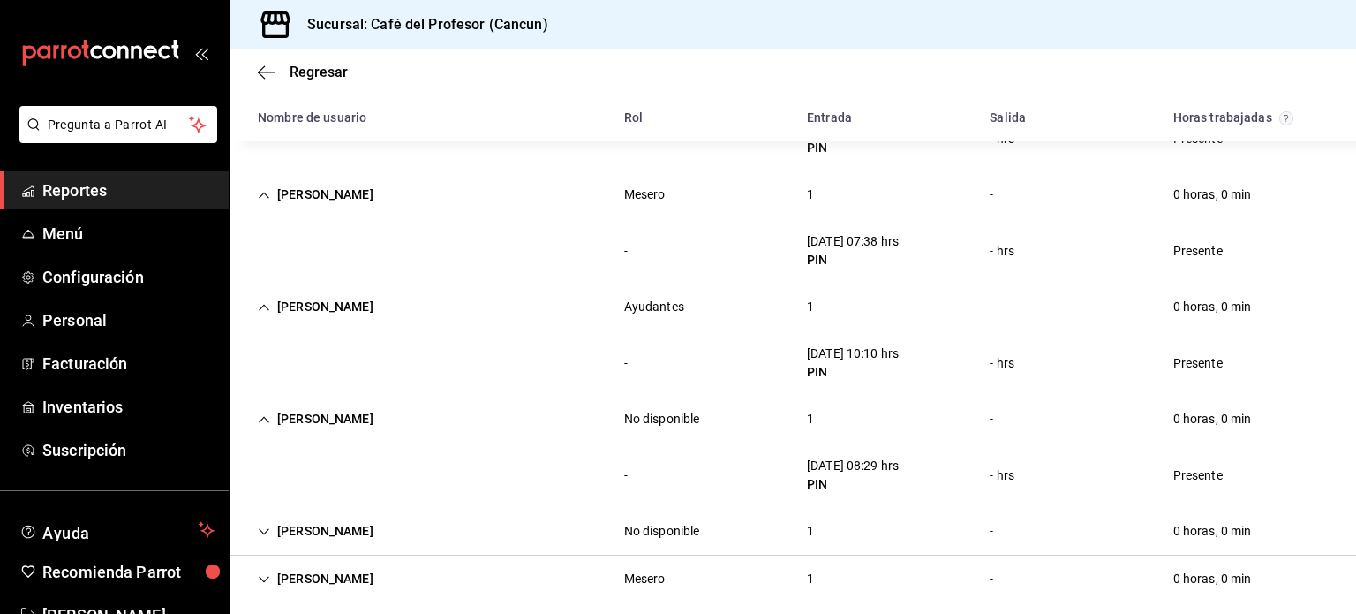
scroll to position [960, 0]
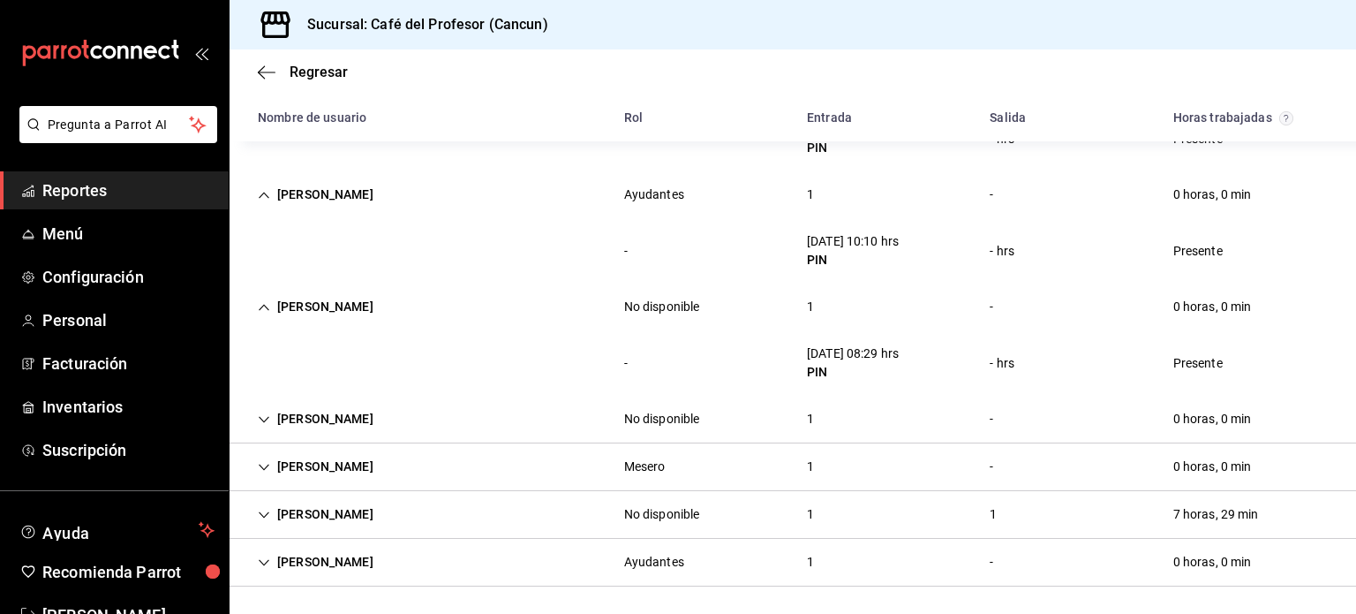
click at [352, 416] on div "[PERSON_NAME]" at bounding box center [316, 419] width 144 height 33
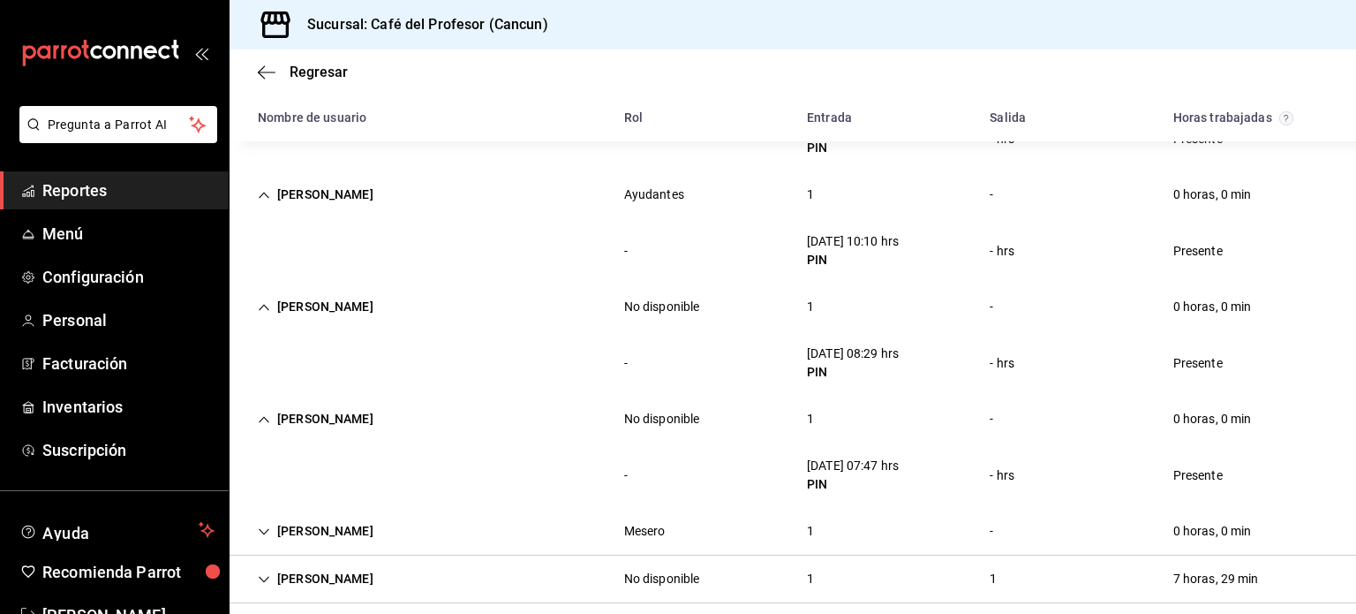
click at [328, 533] on div "[PERSON_NAME]" at bounding box center [316, 531] width 144 height 33
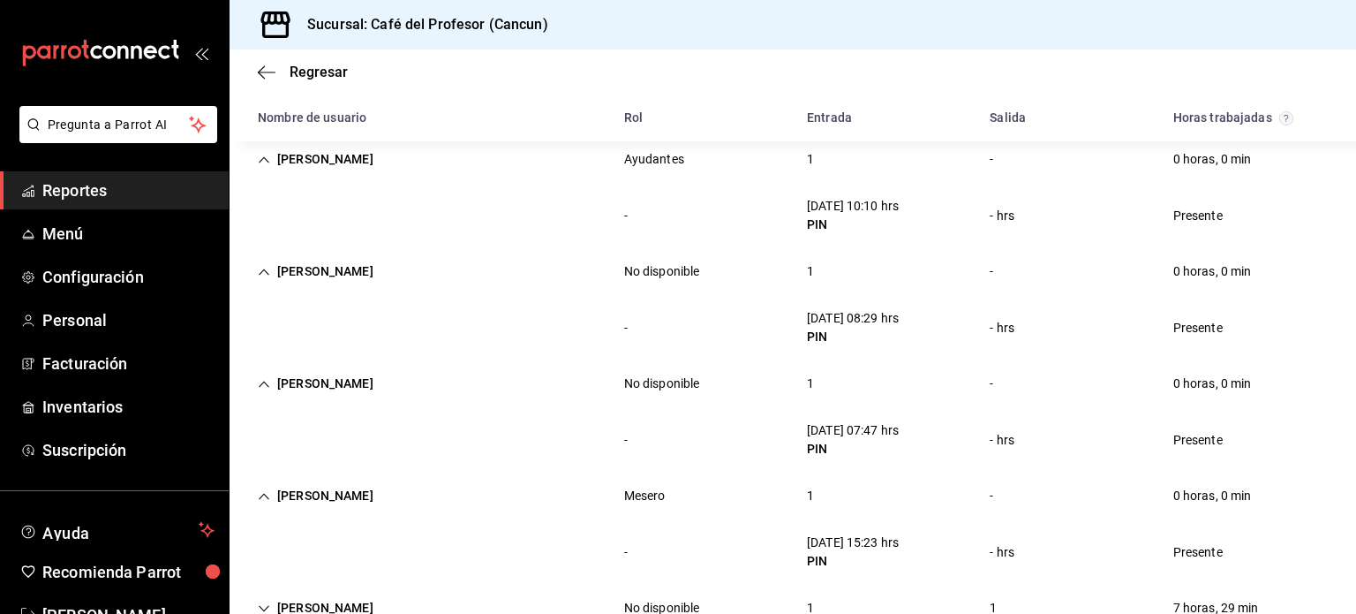
scroll to position [1089, 0]
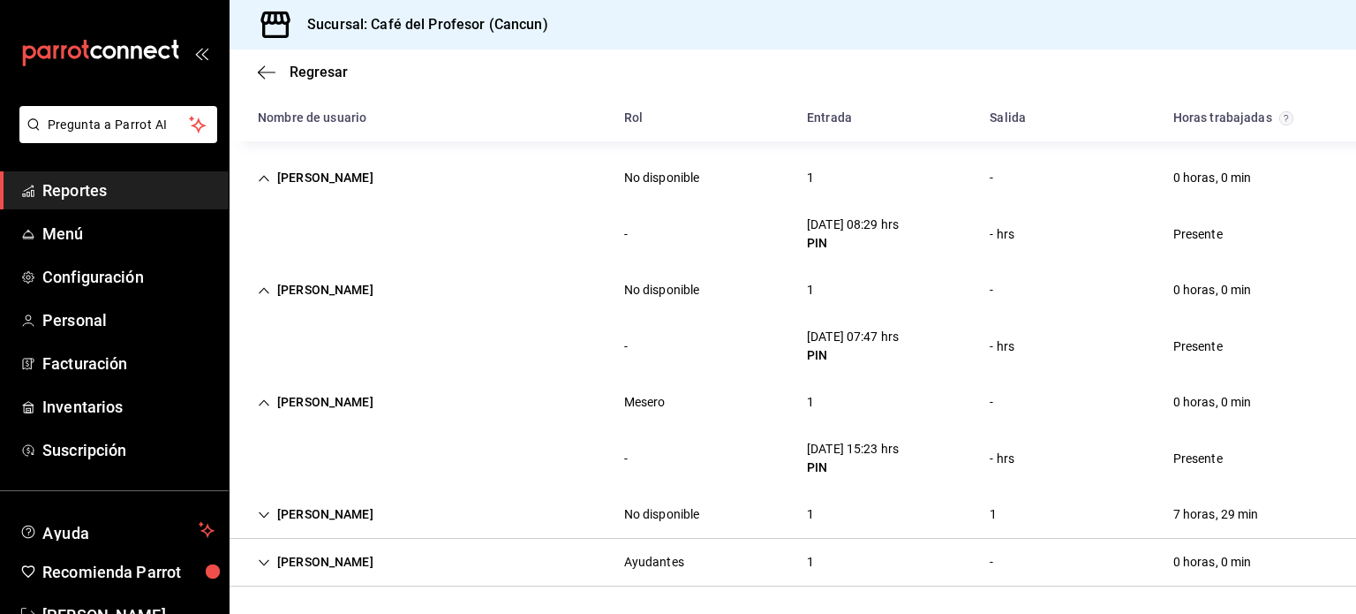
click at [326, 518] on div "[PERSON_NAME]" at bounding box center [316, 514] width 144 height 33
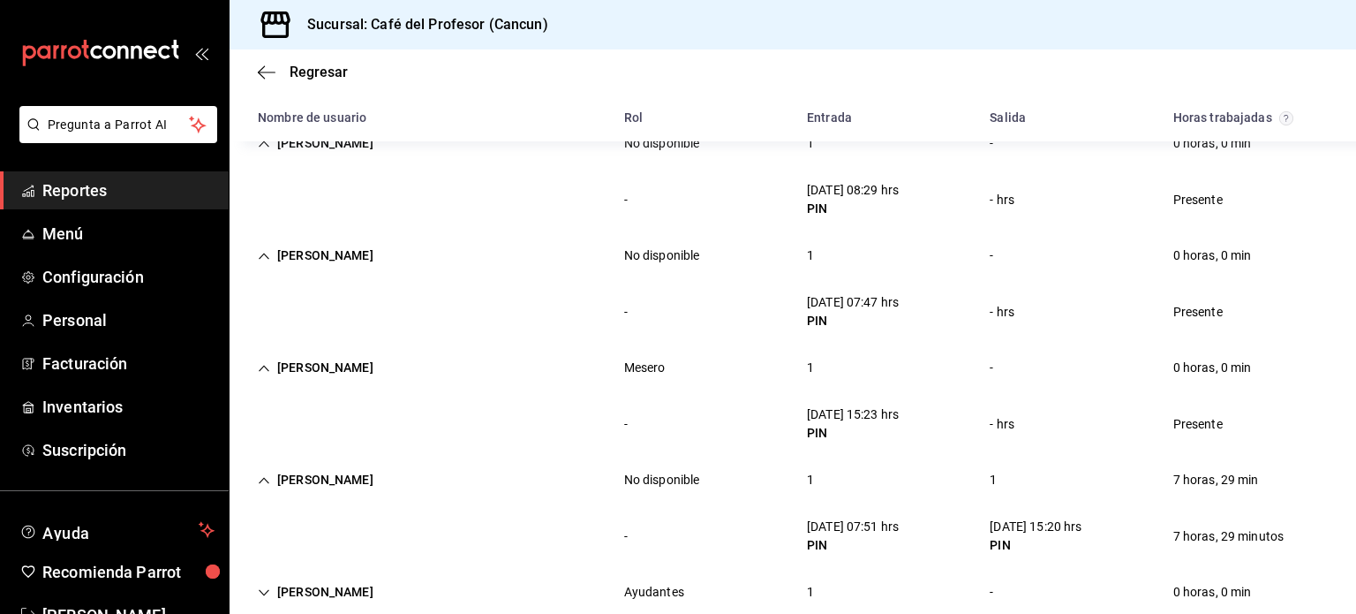
scroll to position [1154, 0]
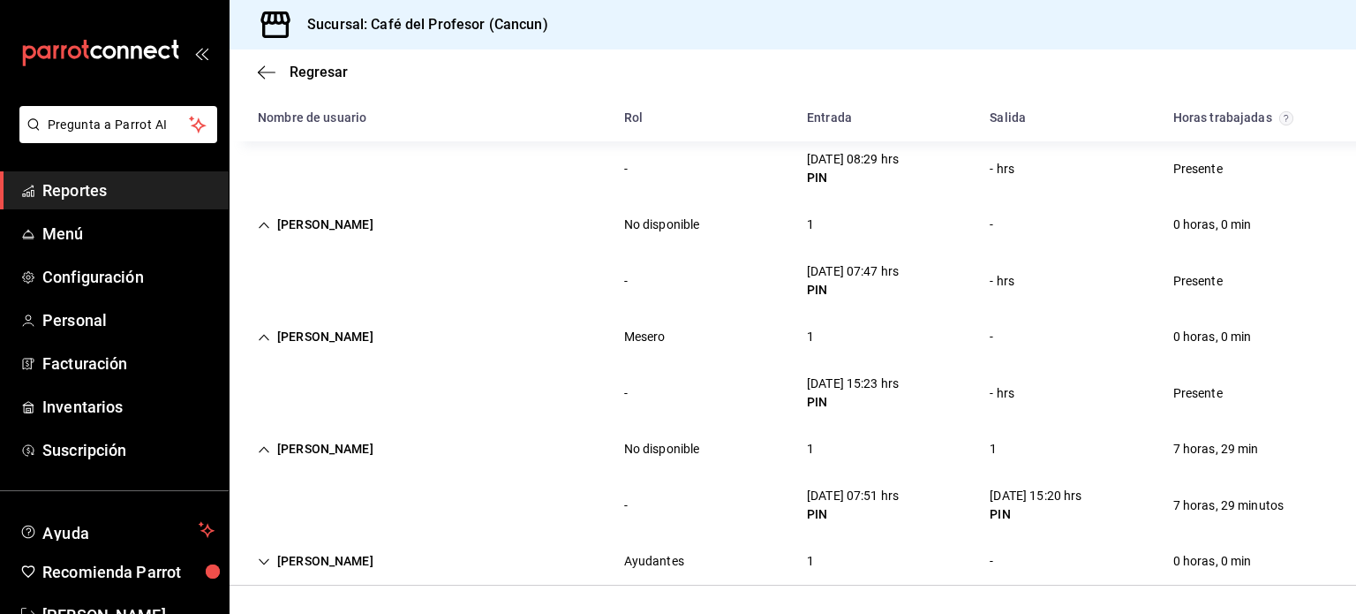
click at [388, 564] on div "[PERSON_NAME]" at bounding box center [316, 561] width 144 height 33
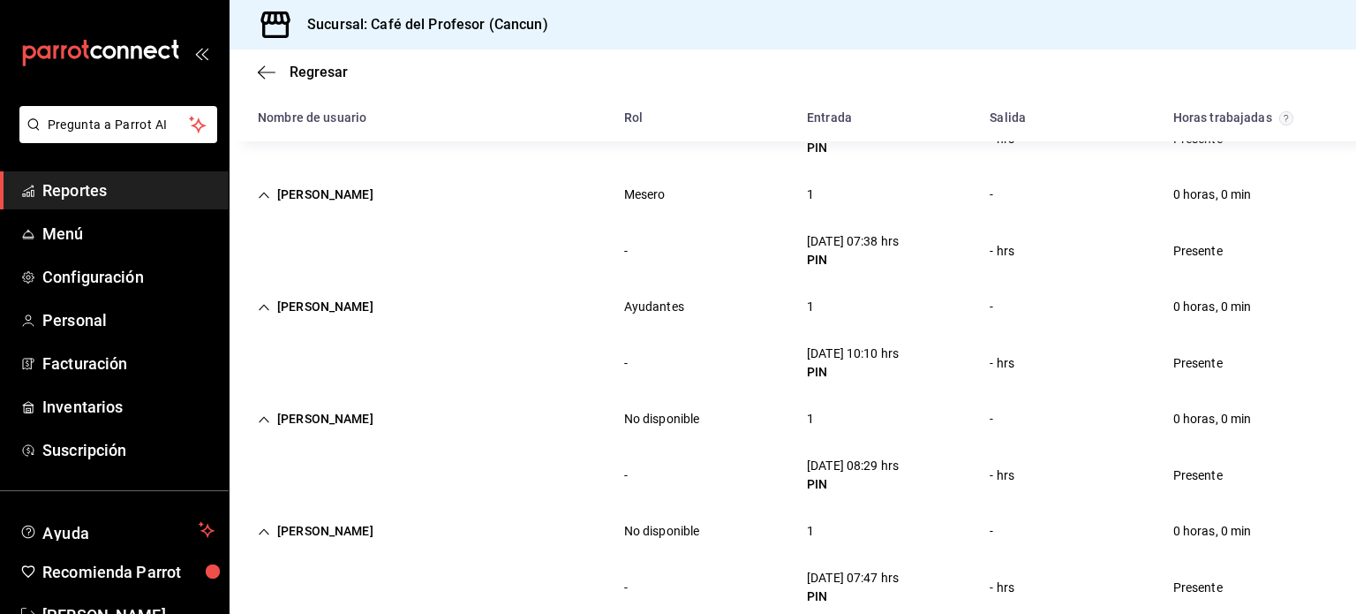
scroll to position [1218, 0]
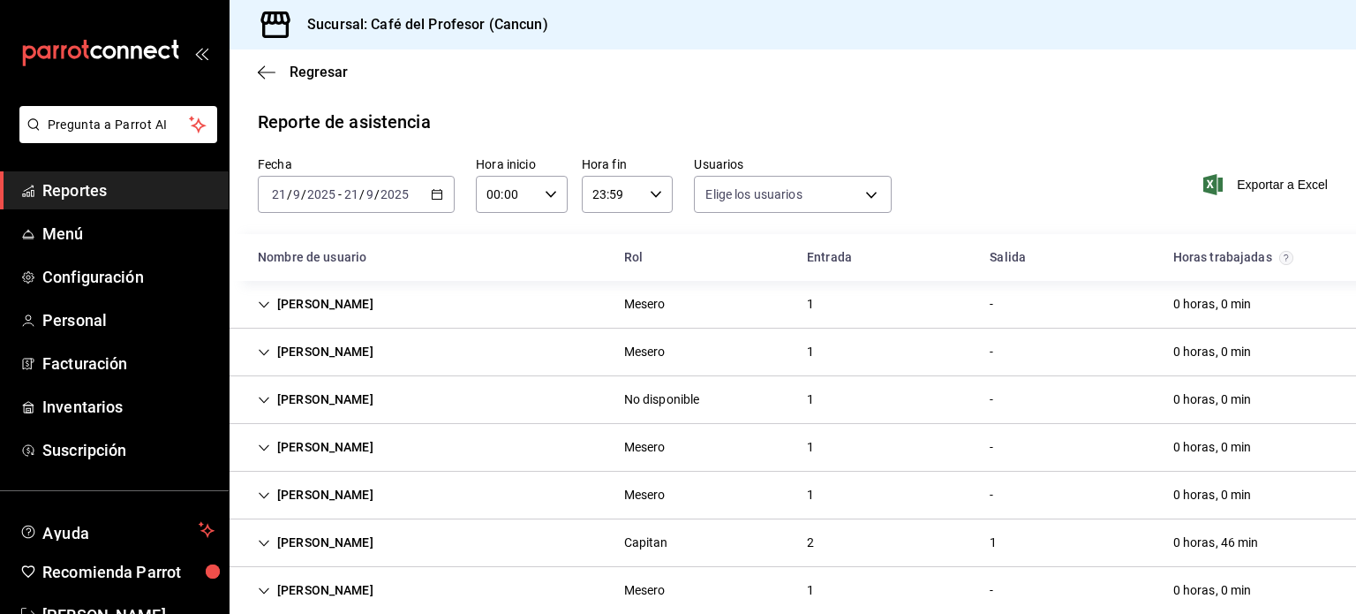
type input "20fffff5-e4cd-4835-a79c-7c5f05db6b0c,8d5276e6-d829-4b1c-b944-a44e79b40fb3,1955d…"
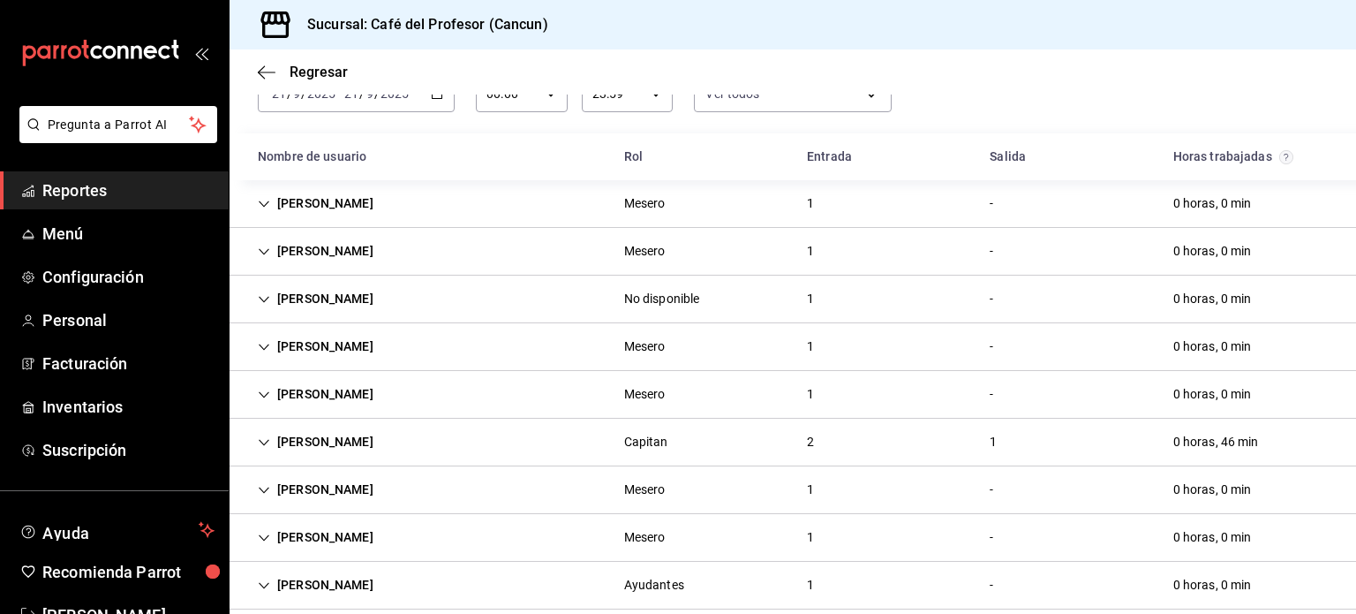
scroll to position [97, 0]
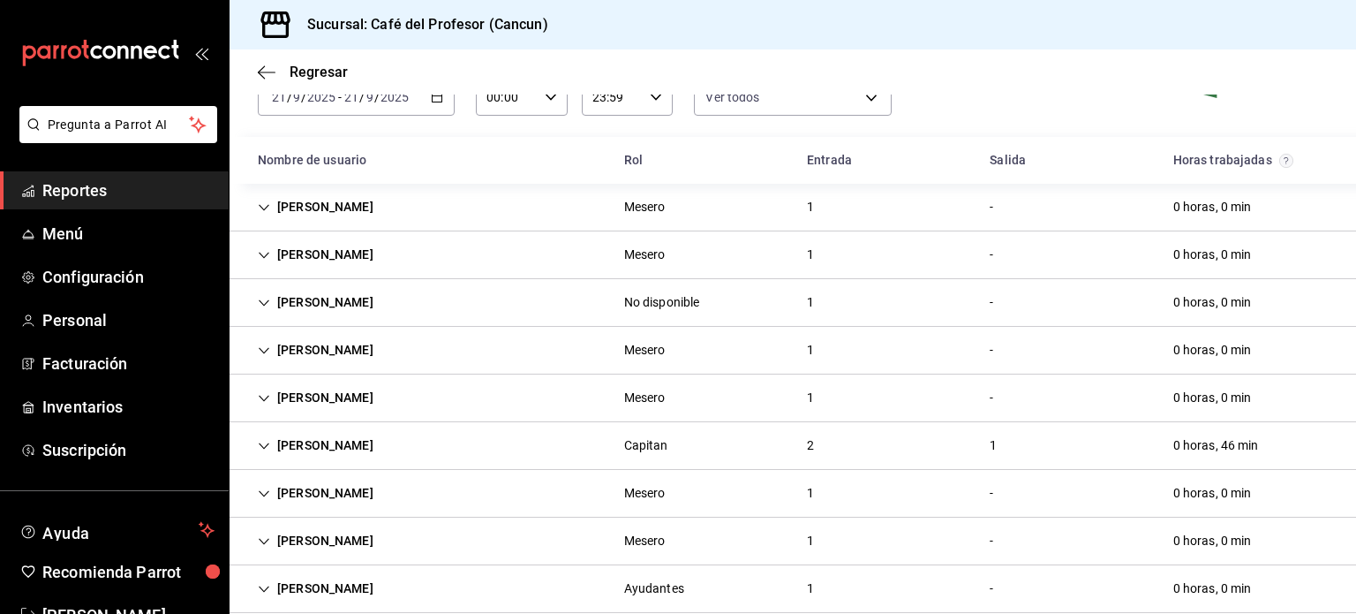
click at [808, 442] on div "2" at bounding box center [810, 445] width 35 height 33
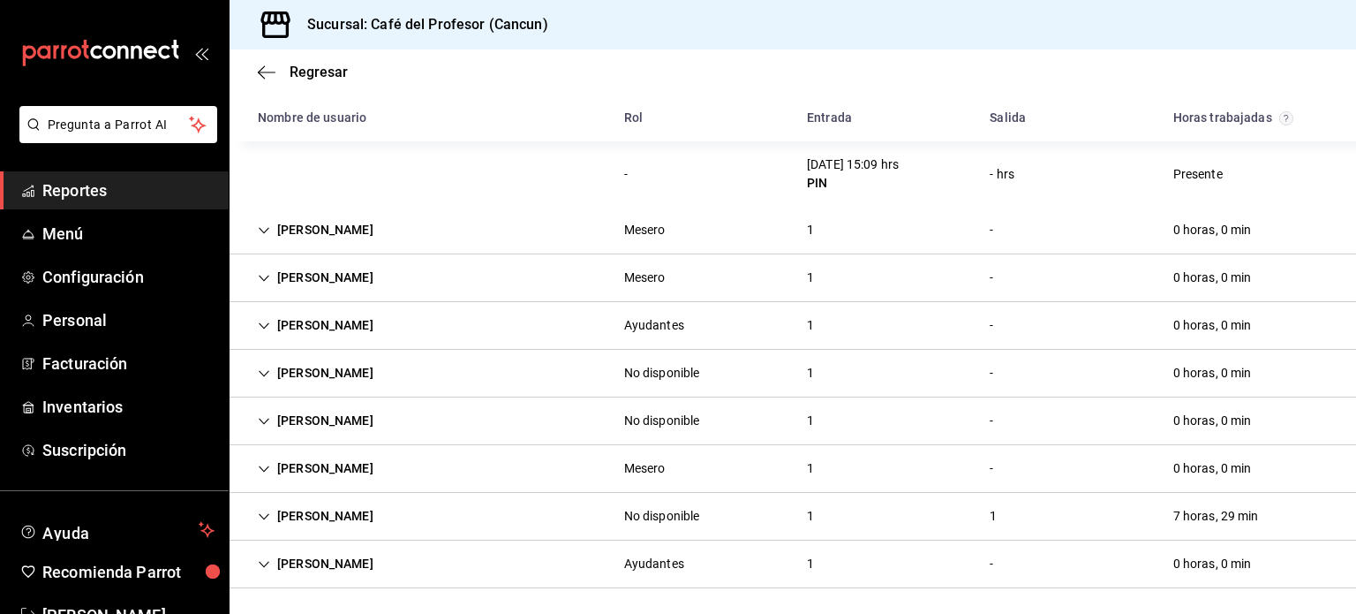
scroll to position [215, 0]
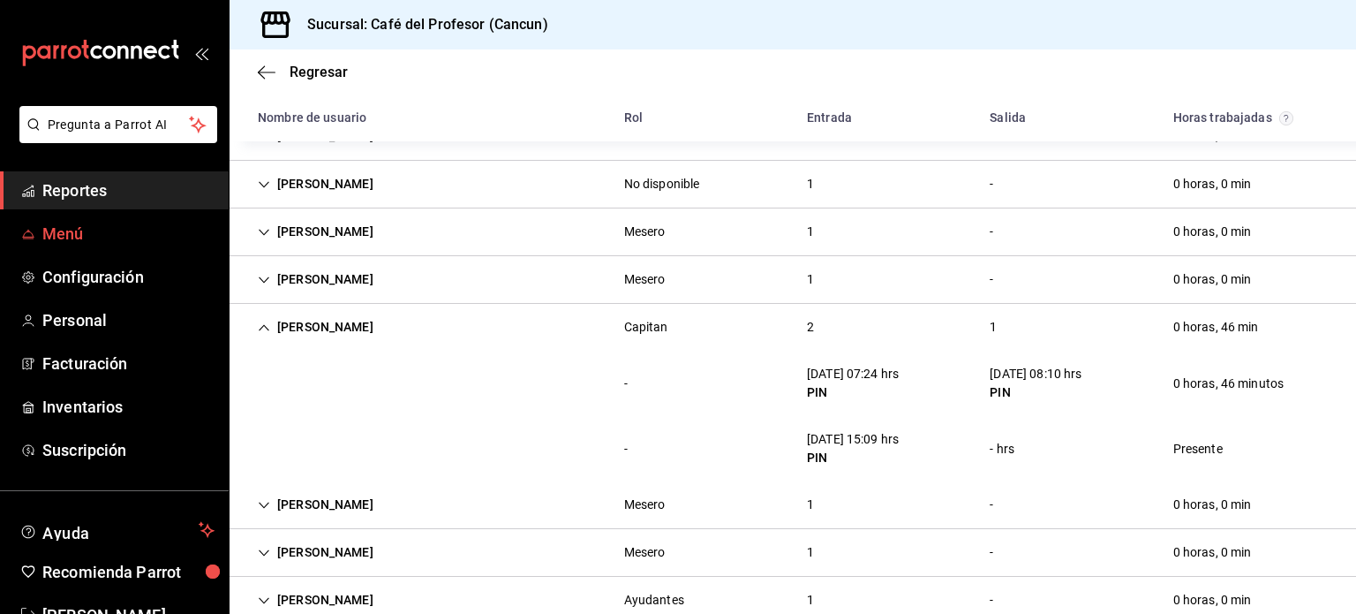
click at [83, 233] on span "Menú" at bounding box center [128, 234] width 172 height 24
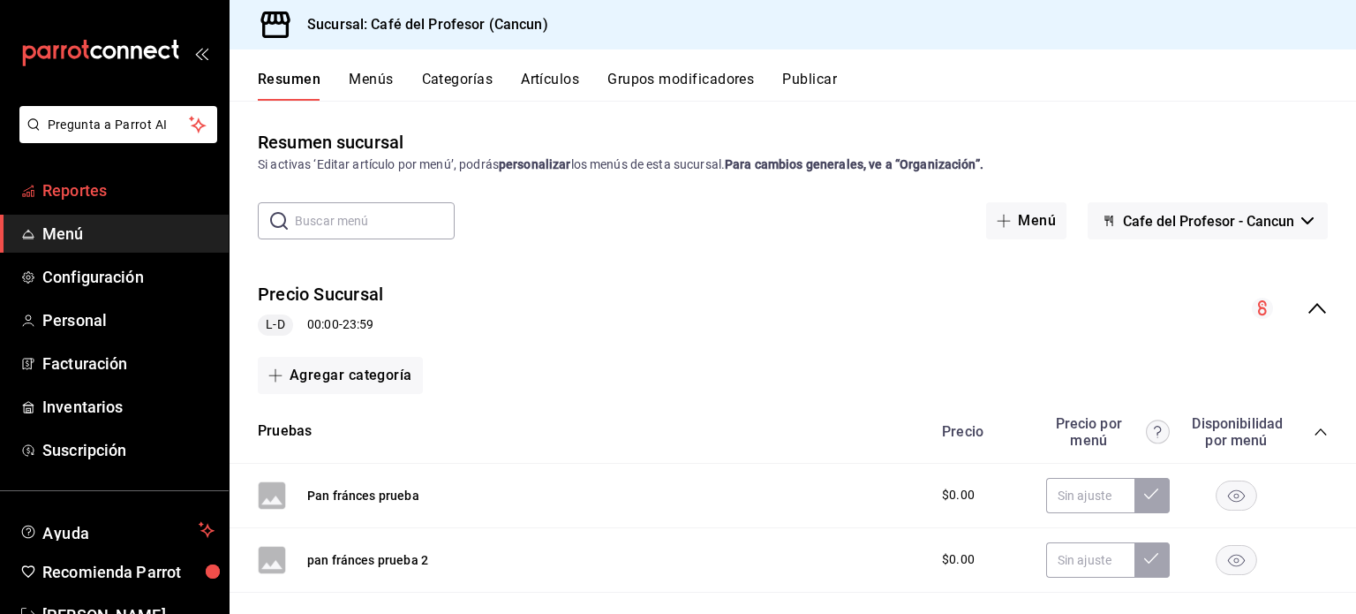
click at [106, 191] on span "Reportes" at bounding box center [128, 190] width 172 height 24
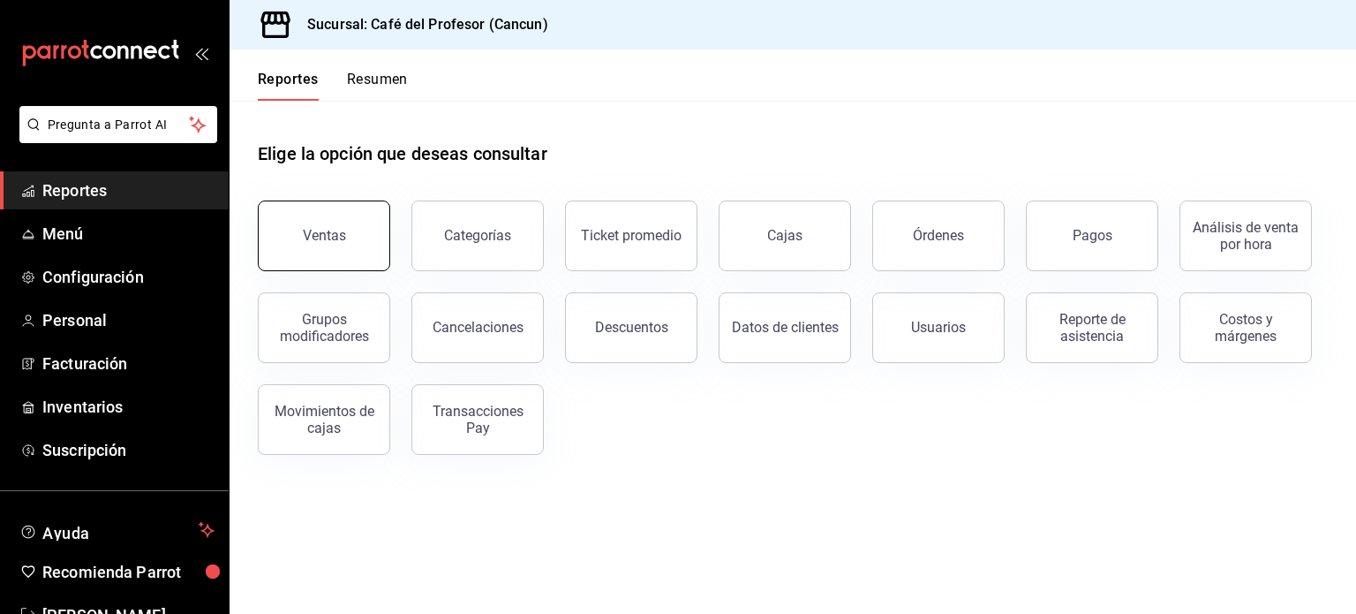
click at [350, 240] on button "Ventas" at bounding box center [324, 235] width 132 height 71
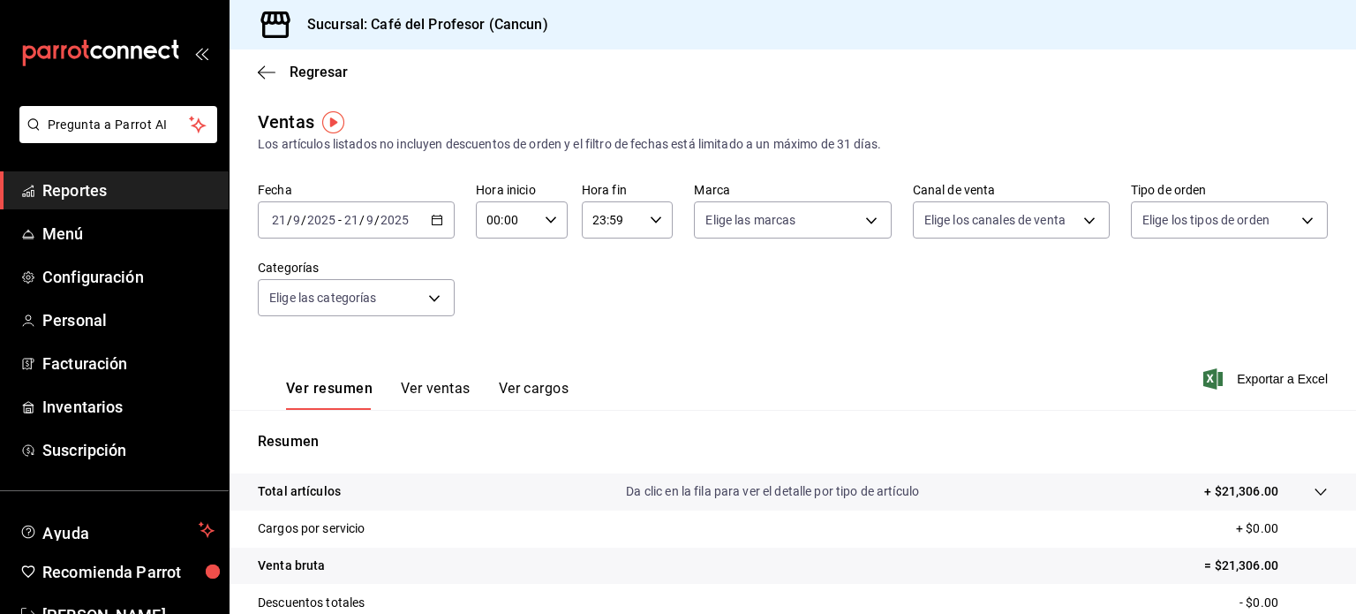
click at [260, 82] on div "Regresar" at bounding box center [793, 71] width 1127 height 45
click at [260, 77] on icon "button" at bounding box center [267, 72] width 18 height 16
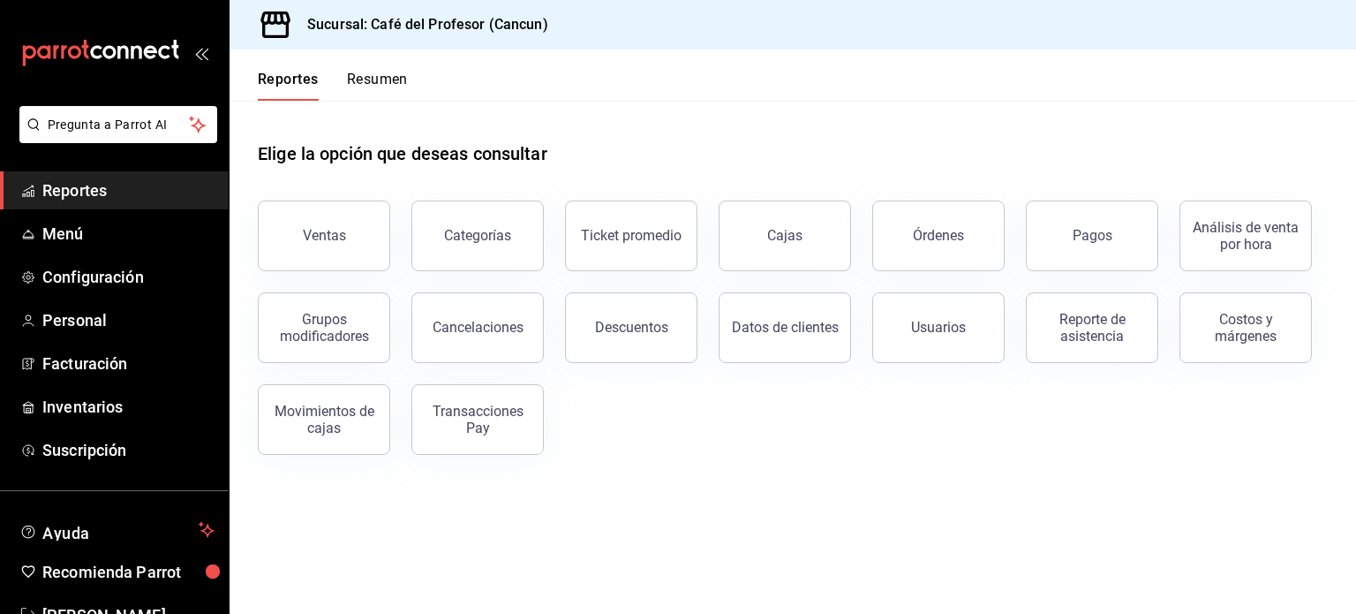
click at [369, 77] on button "Resumen" at bounding box center [377, 86] width 61 height 30
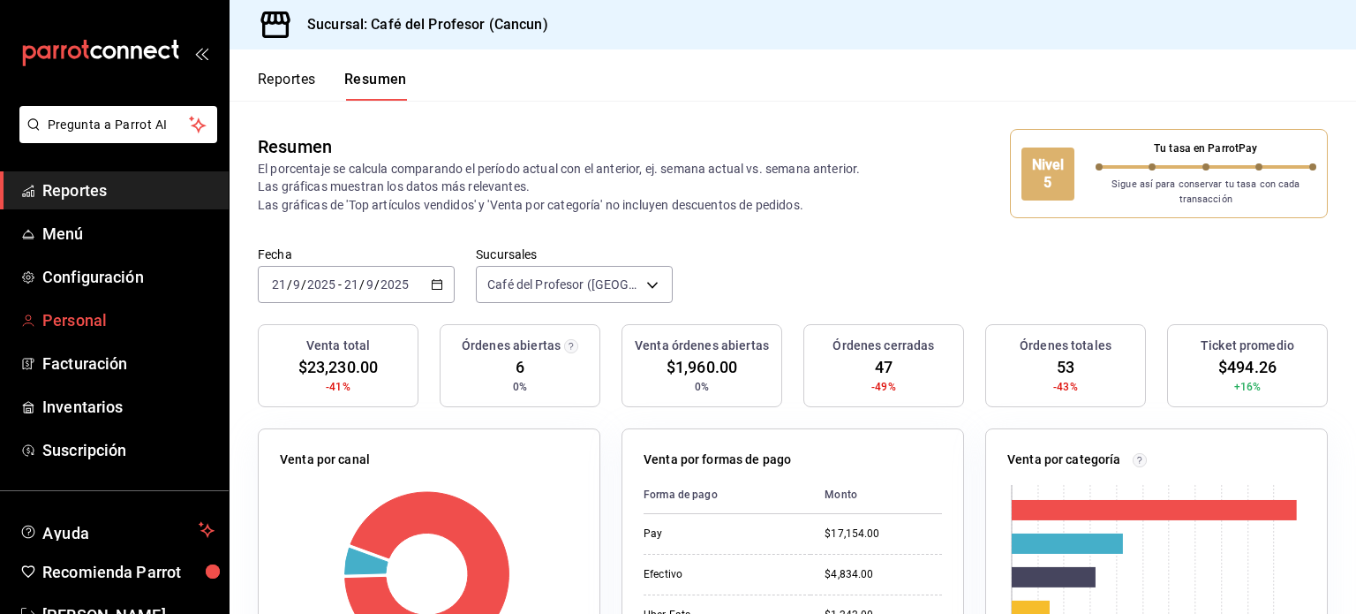
click at [97, 316] on span "Personal" at bounding box center [128, 320] width 172 height 24
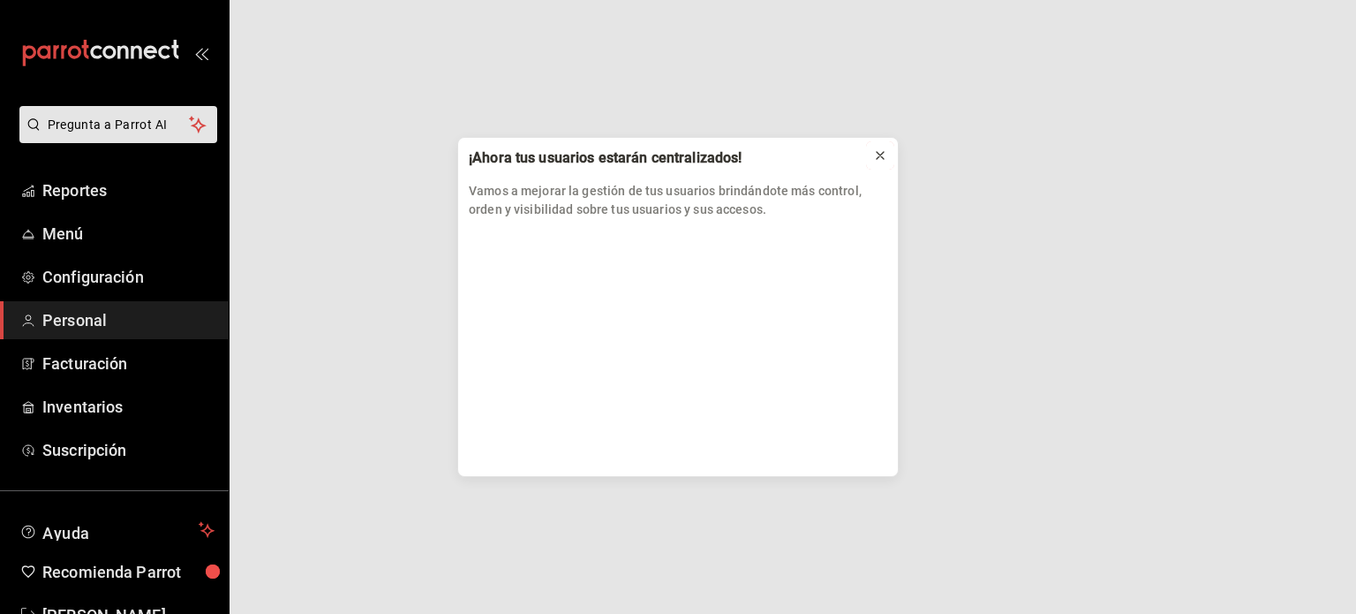
click at [883, 162] on icon at bounding box center [880, 155] width 14 height 14
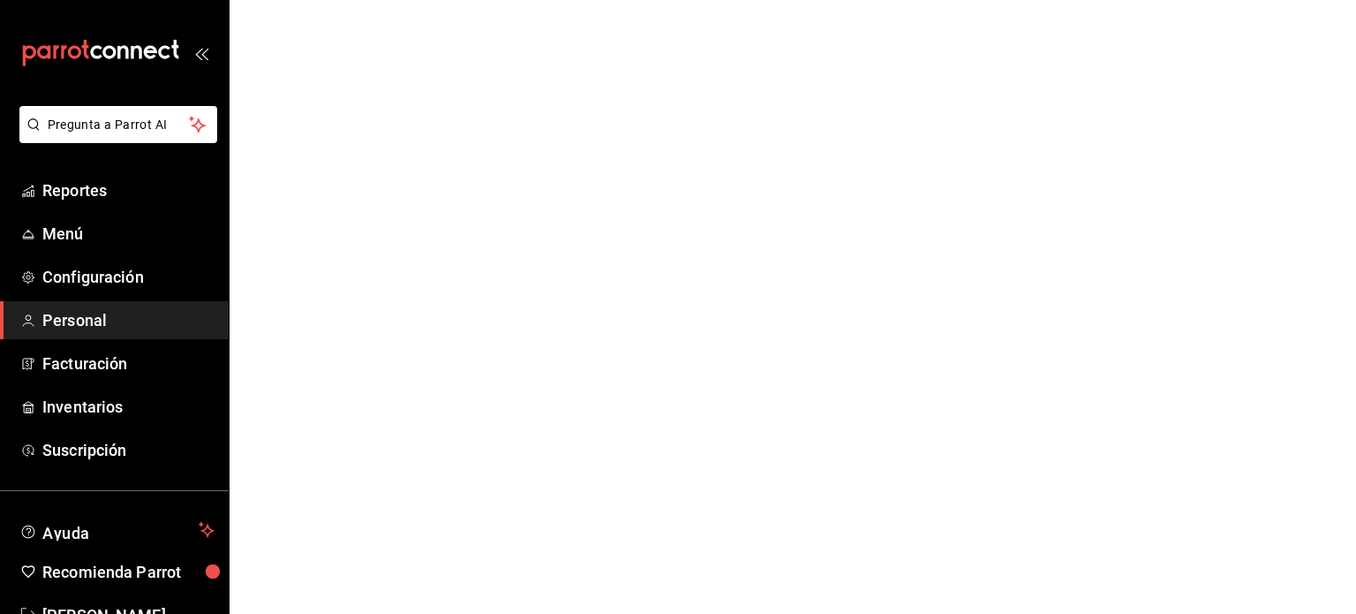
click at [108, 321] on span "Personal" at bounding box center [128, 320] width 172 height 24
click at [85, 327] on span "Personal" at bounding box center [128, 320] width 172 height 24
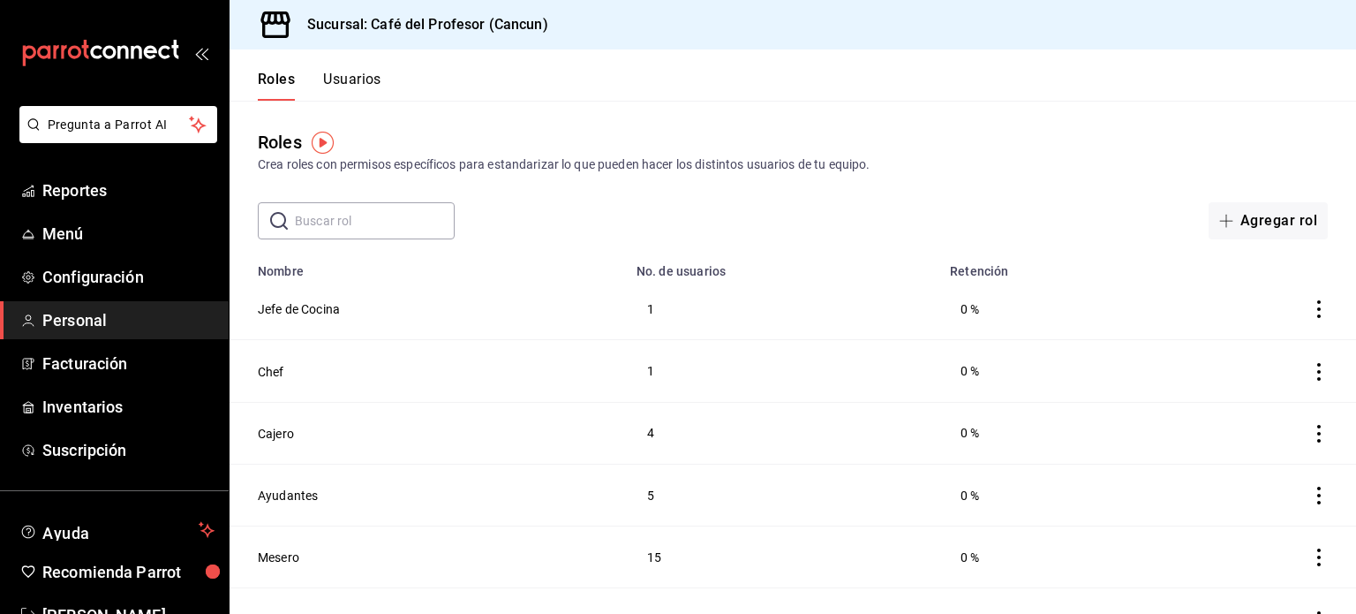
click at [357, 81] on button "Usuarios" at bounding box center [352, 86] width 58 height 30
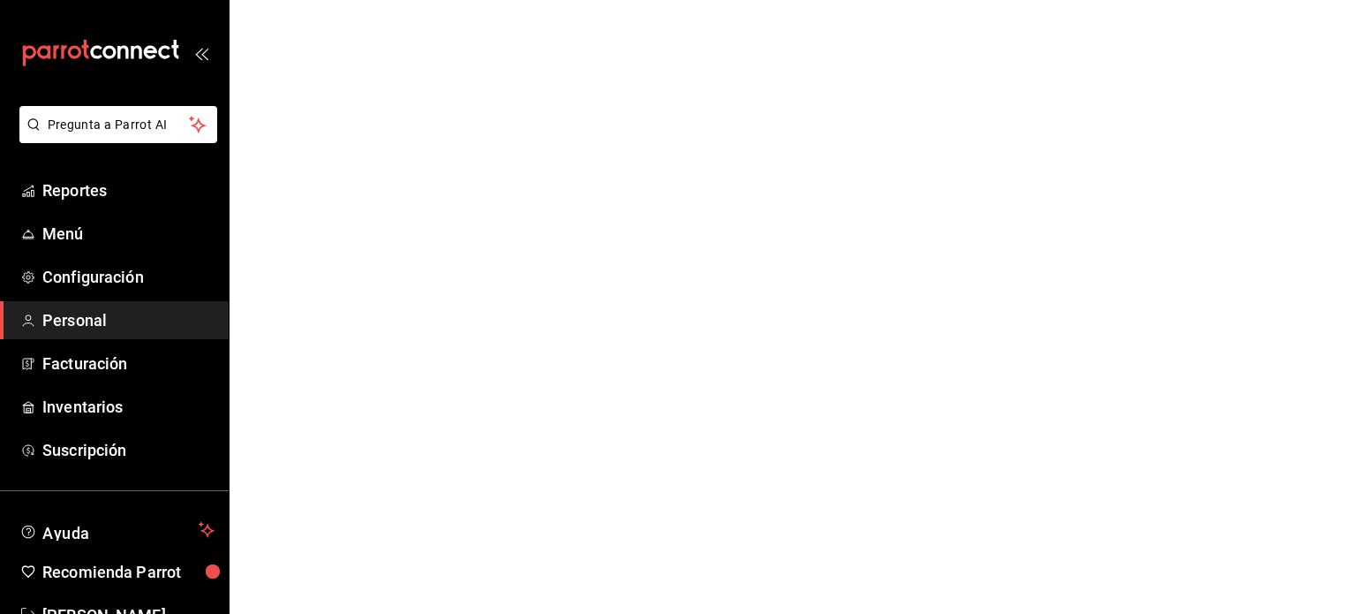
click at [81, 210] on ul "Reportes Menú Configuración Personal Facturación Inventarios Suscripción" at bounding box center [114, 320] width 229 height 298
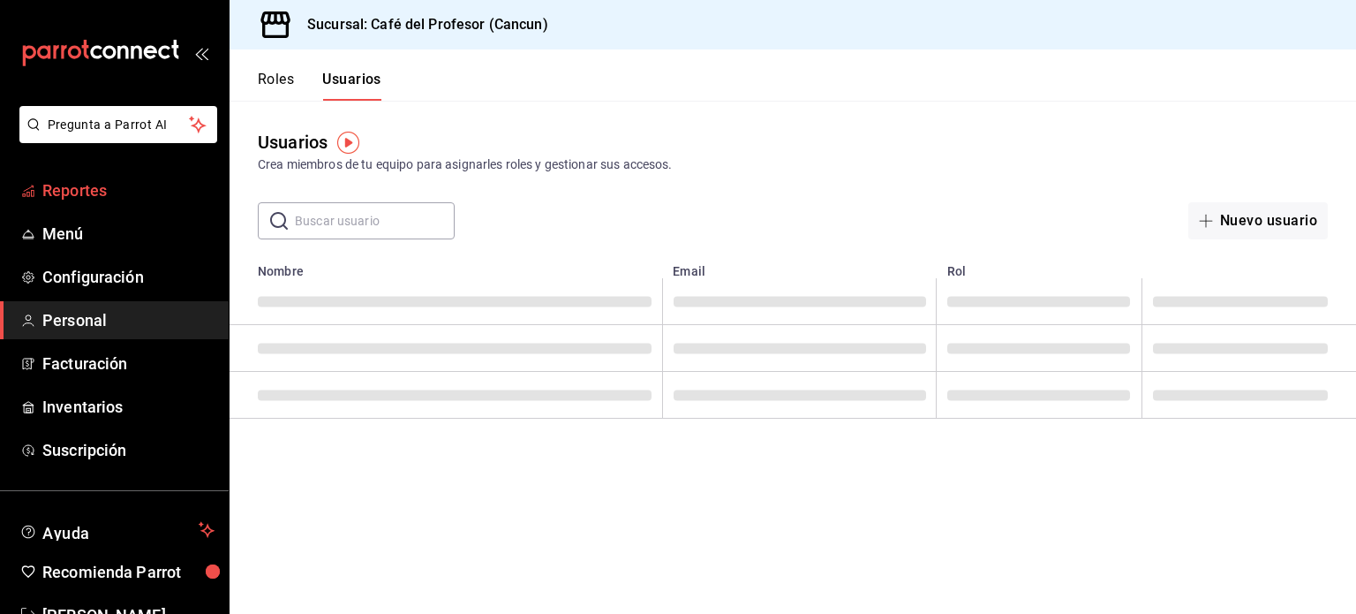
click at [90, 183] on span "Reportes" at bounding box center [128, 190] width 172 height 24
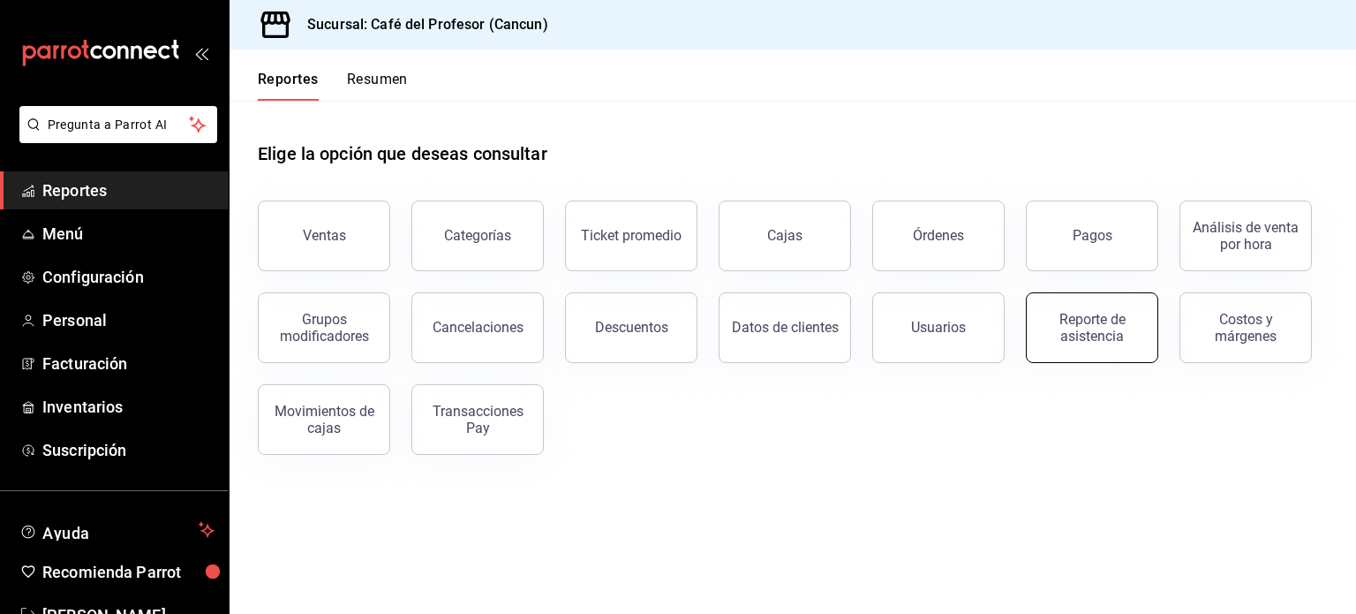
click at [1105, 334] on div "Reporte de asistencia" at bounding box center [1091, 328] width 109 height 34
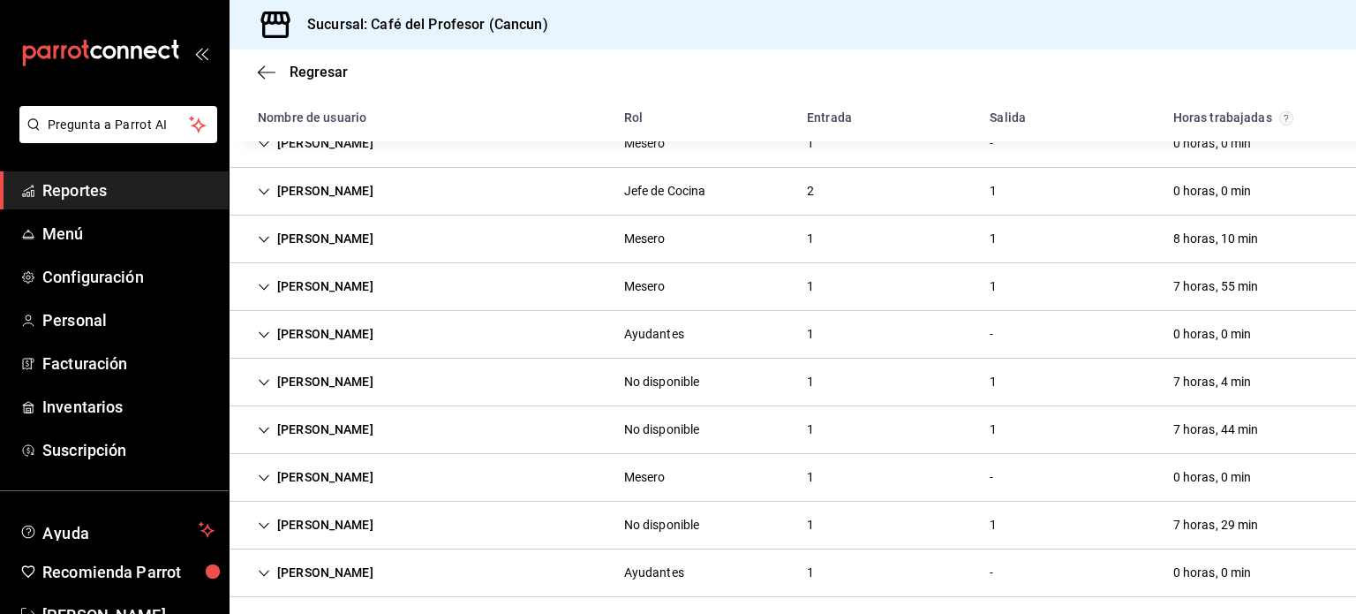
scroll to position [456, 0]
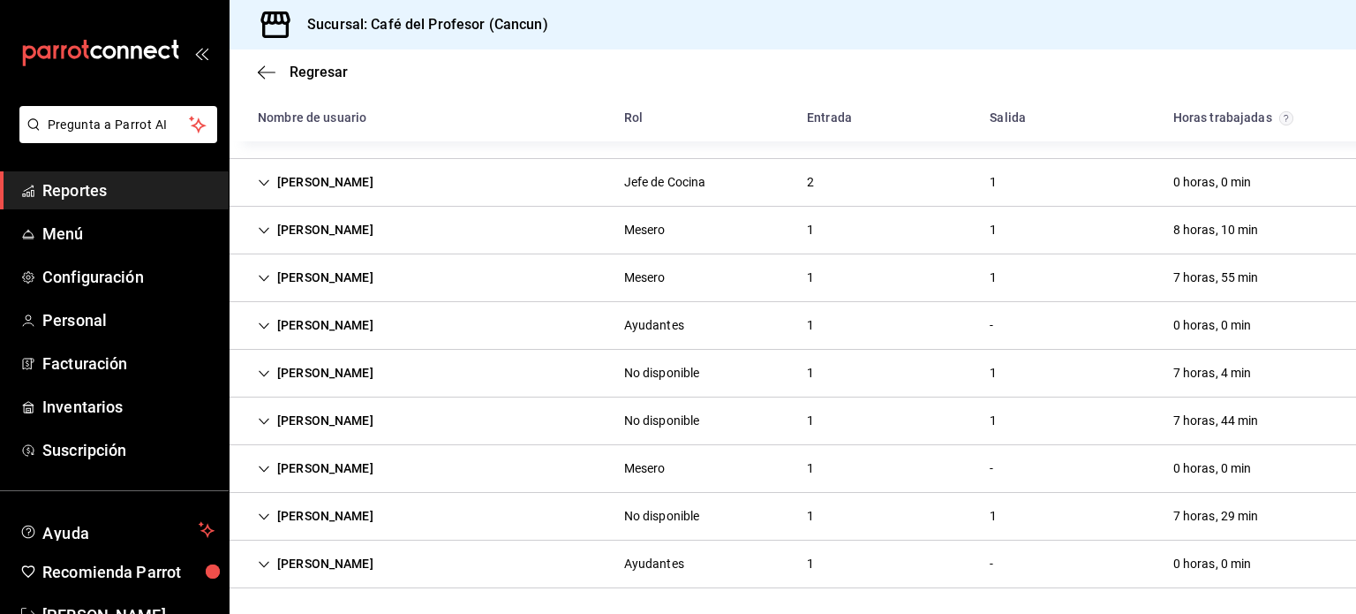
click at [274, 218] on div "[PERSON_NAME]" at bounding box center [316, 230] width 144 height 33
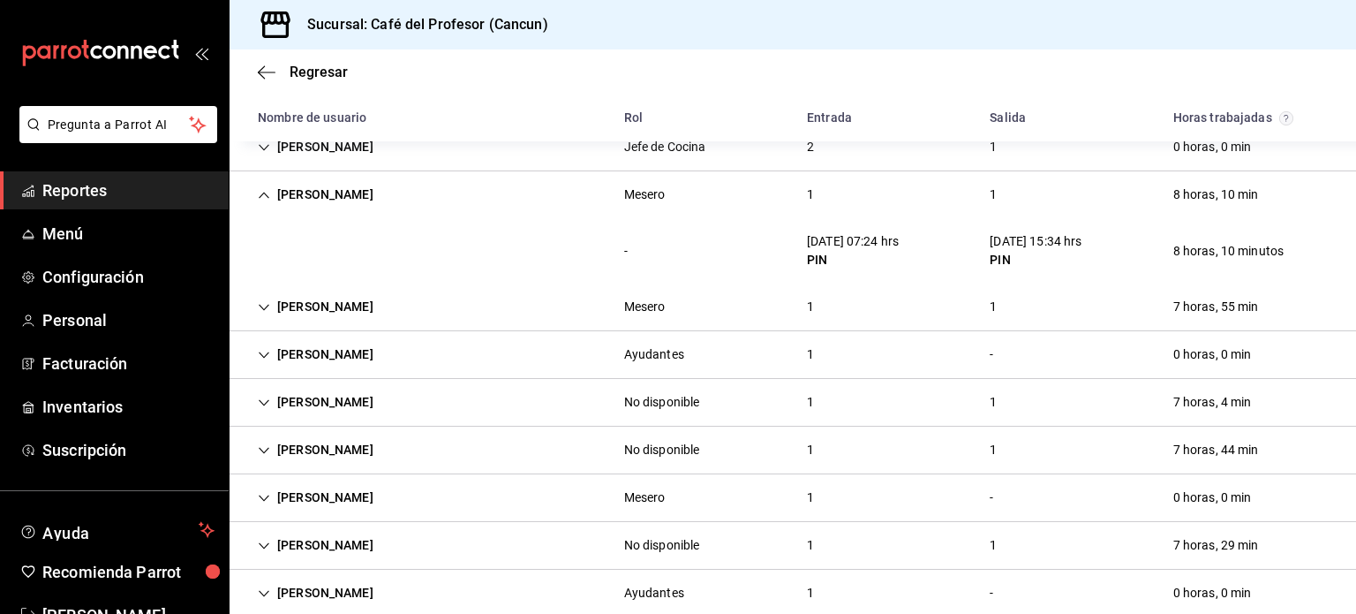
scroll to position [519, 0]
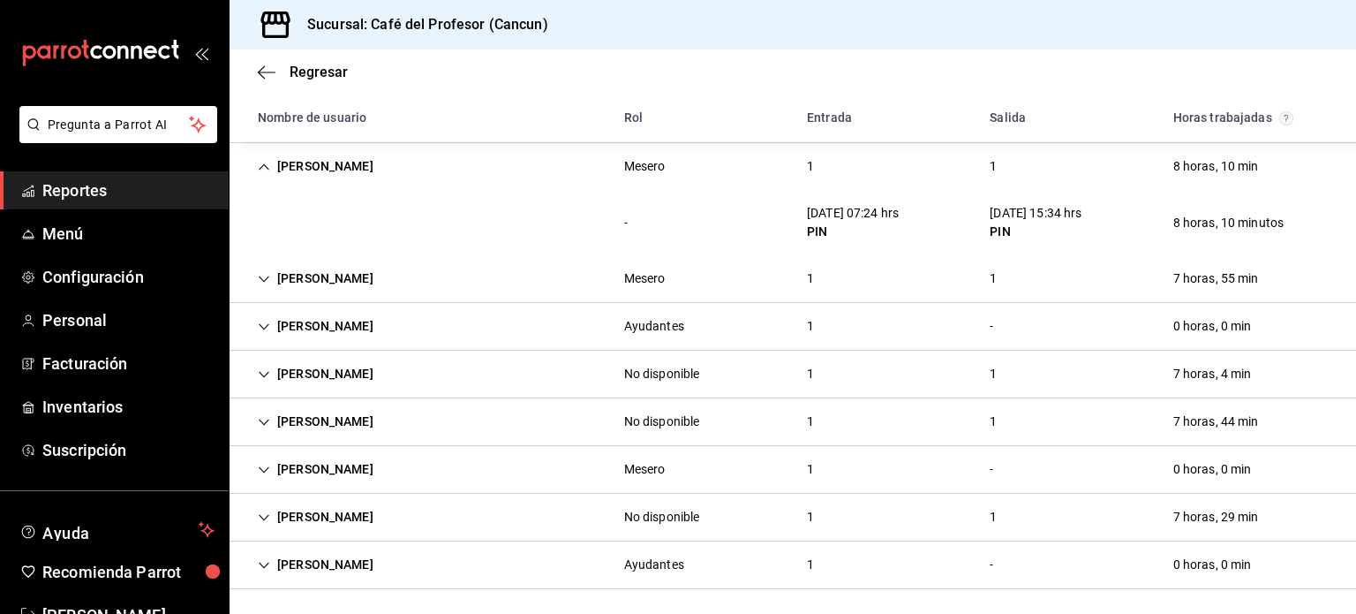
click at [318, 328] on div "[PERSON_NAME]" at bounding box center [316, 326] width 144 height 33
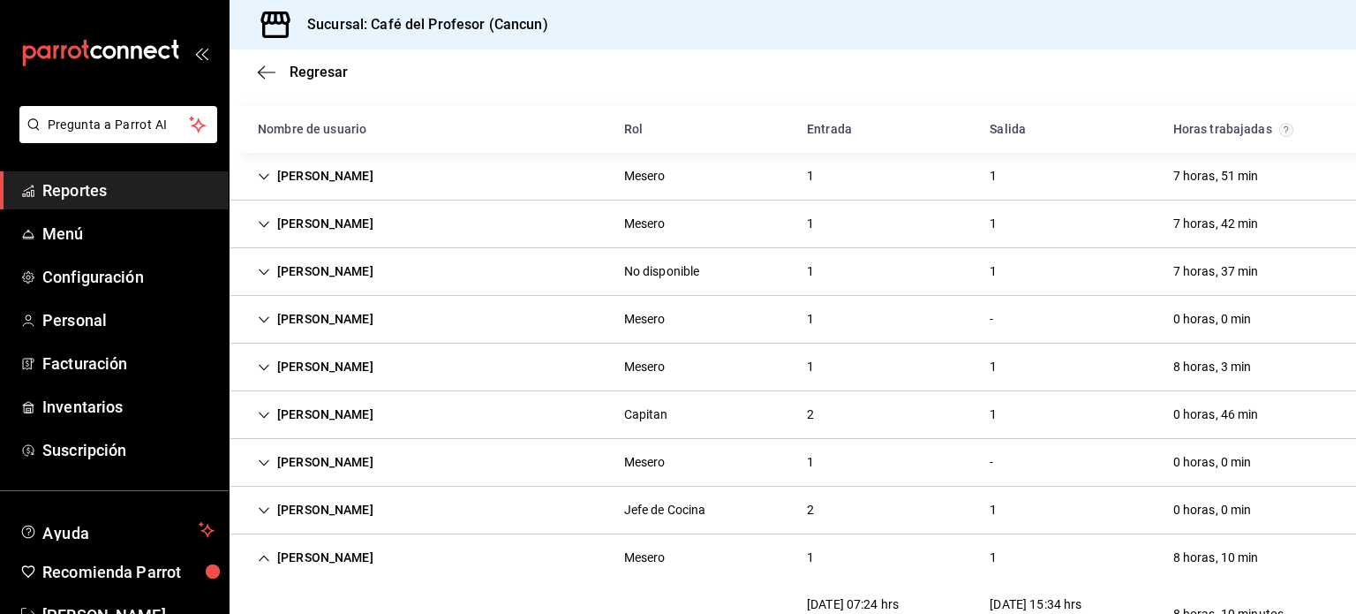
scroll to position [0, 0]
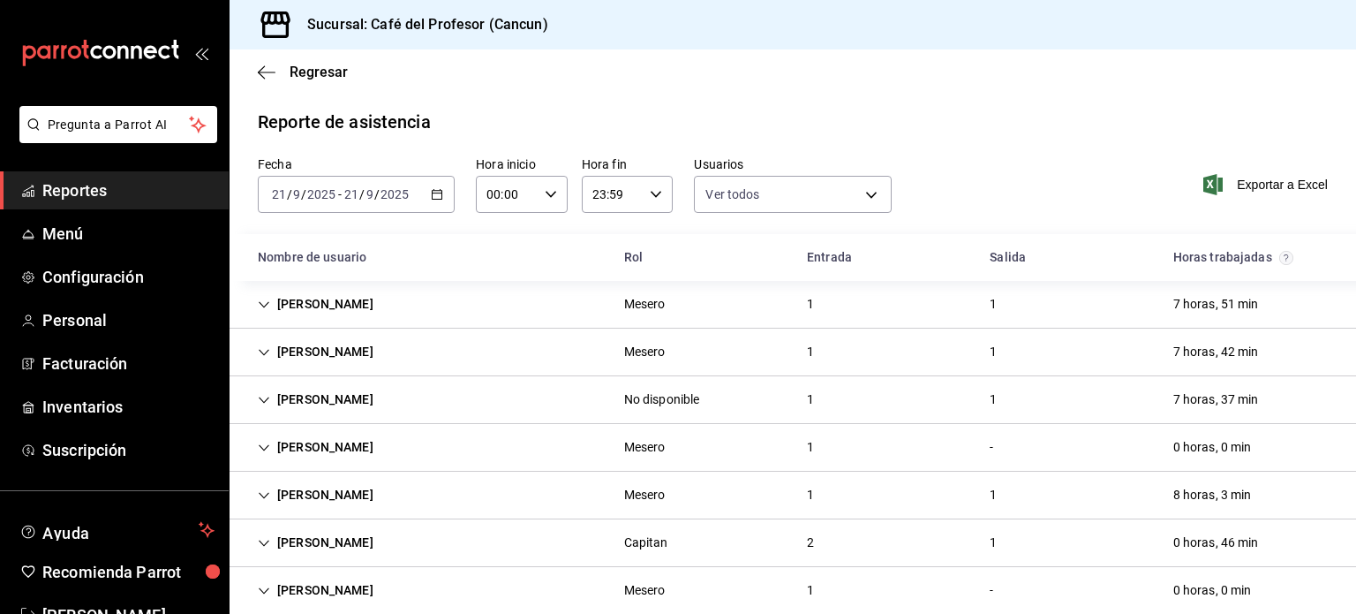
click at [306, 449] on div "[PERSON_NAME]" at bounding box center [316, 447] width 144 height 33
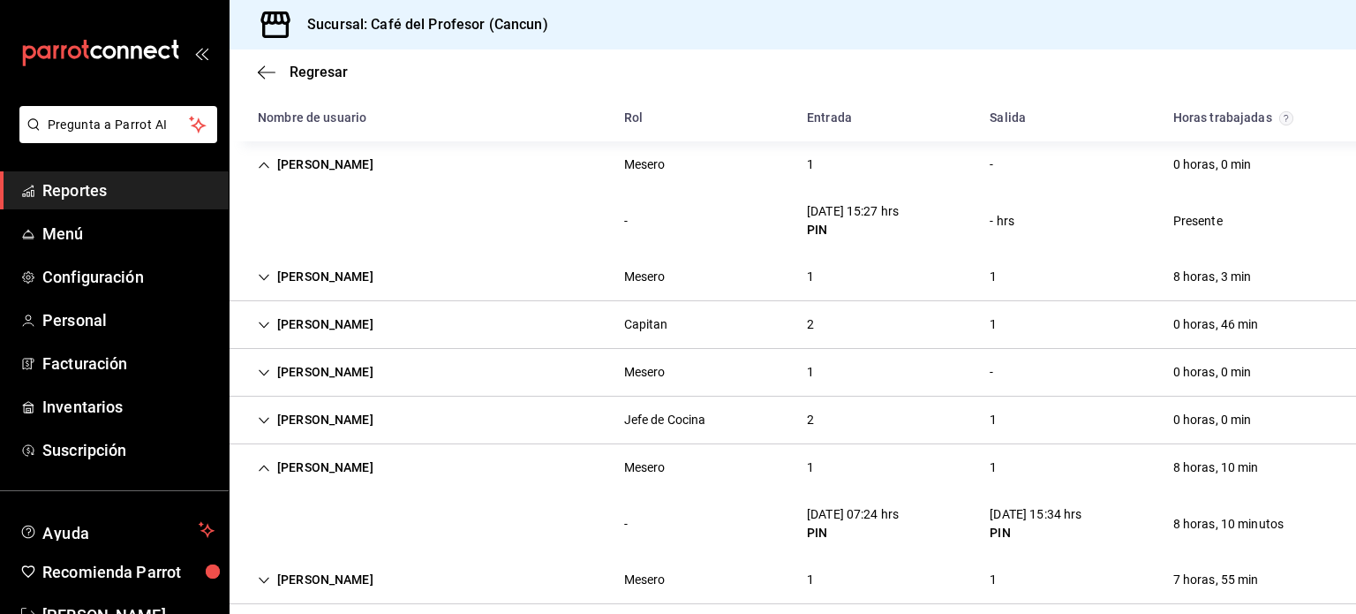
scroll to position [293, 0]
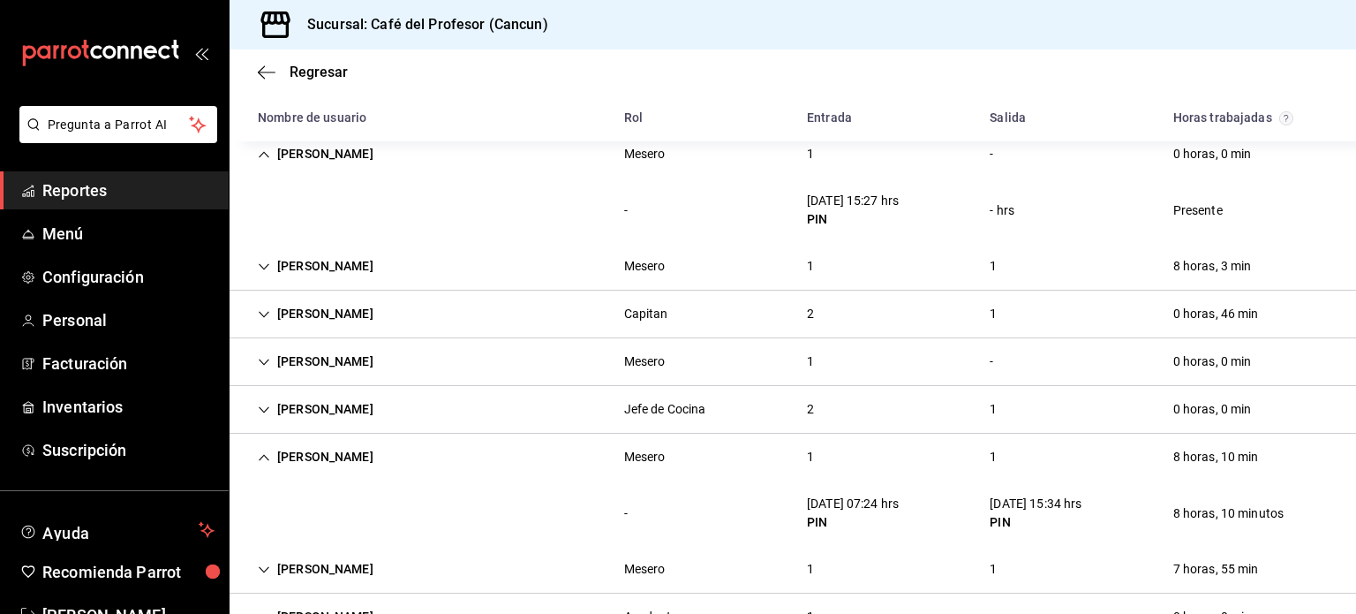
click at [349, 363] on div "[PERSON_NAME]" at bounding box center [316, 361] width 144 height 33
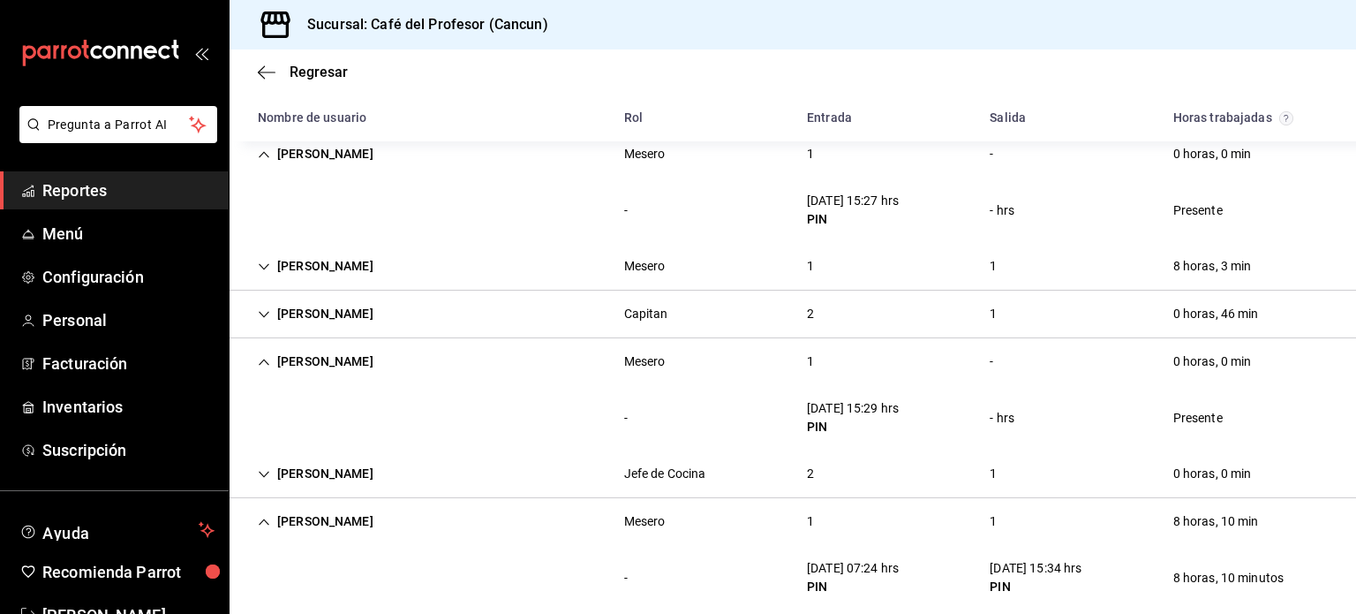
click at [325, 471] on div "[PERSON_NAME]" at bounding box center [316, 473] width 144 height 33
